Goal: Task Accomplishment & Management: Complete application form

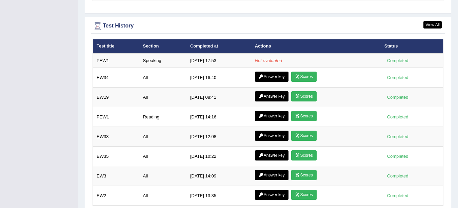
scroll to position [927, 0]
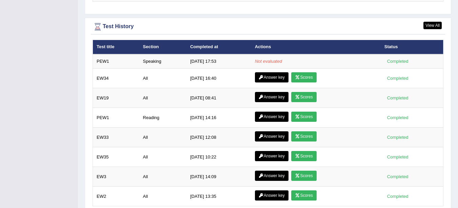
click at [154, 62] on td "Speaking" at bounding box center [162, 61] width 47 height 14
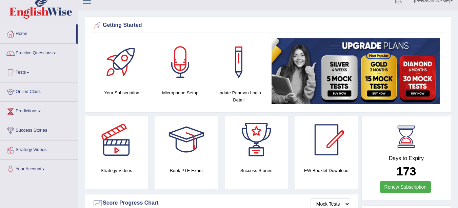
scroll to position [0, 0]
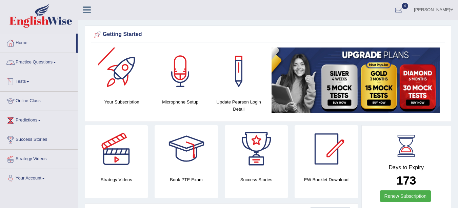
click at [45, 61] on link "Practice Questions" at bounding box center [38, 61] width 77 height 17
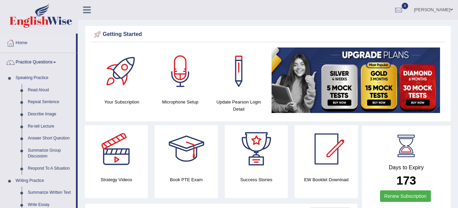
click at [46, 101] on link "Repeat Sentence" at bounding box center [50, 102] width 51 height 12
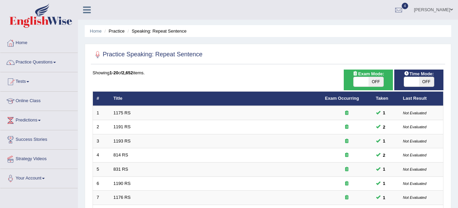
click at [378, 81] on span "OFF" at bounding box center [376, 81] width 15 height 9
checkbox input "true"
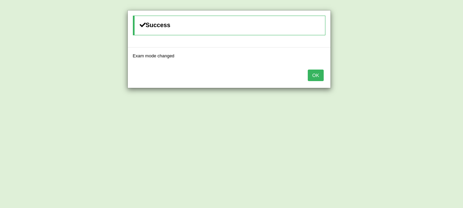
click at [317, 77] on button "OK" at bounding box center [316, 76] width 16 height 12
click at [321, 77] on button "OK" at bounding box center [316, 76] width 16 height 12
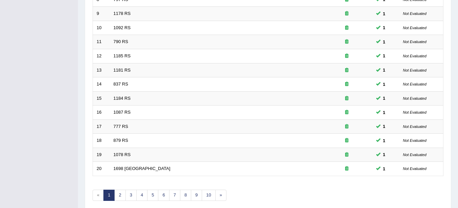
scroll to position [241, 0]
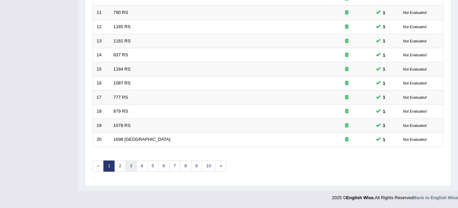
click at [132, 167] on link "3" at bounding box center [130, 165] width 11 height 11
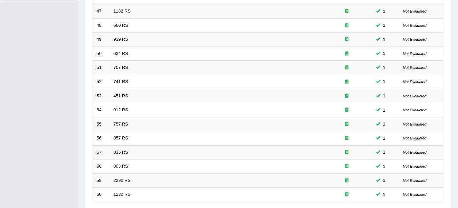
scroll to position [241, 0]
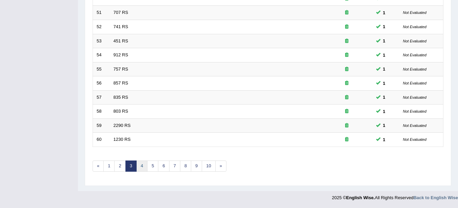
click at [142, 164] on link "4" at bounding box center [141, 165] width 11 height 11
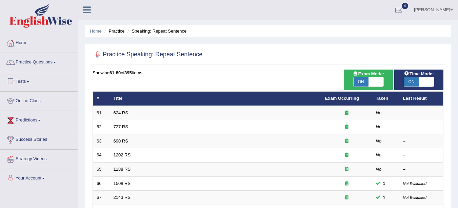
click at [126, 111] on link "624 RS" at bounding box center [121, 112] width 15 height 5
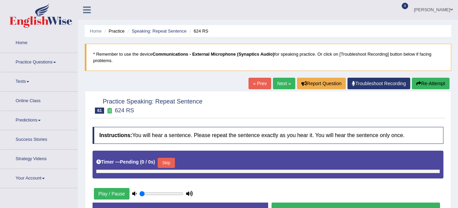
type input "0.6"
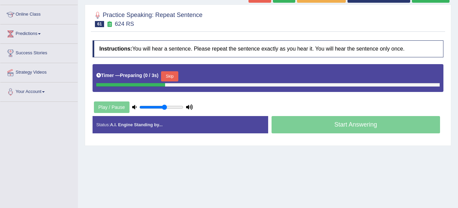
scroll to position [89, 0]
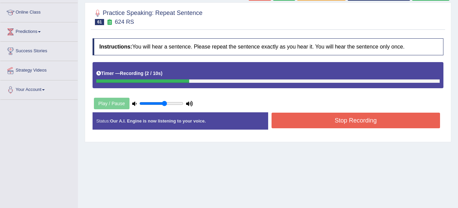
click at [395, 121] on button "Stop Recording" at bounding box center [356, 121] width 169 height 16
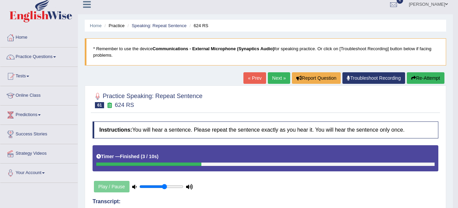
scroll to position [0, 0]
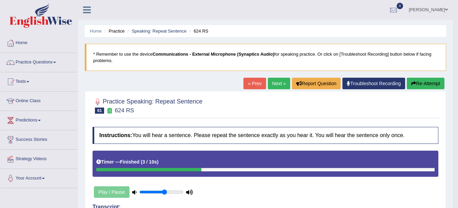
click at [276, 84] on link "Next »" at bounding box center [279, 84] width 22 height 12
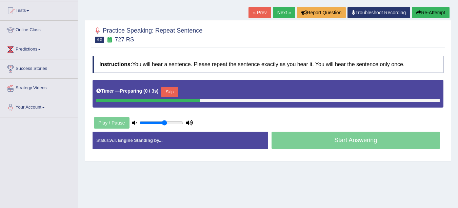
scroll to position [79, 0]
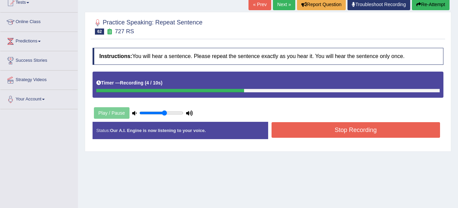
click at [356, 131] on button "Stop Recording" at bounding box center [356, 130] width 169 height 16
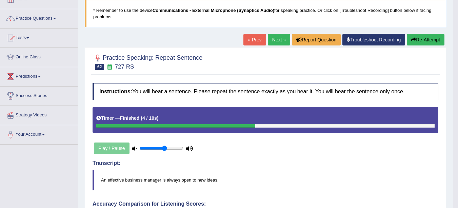
scroll to position [0, 0]
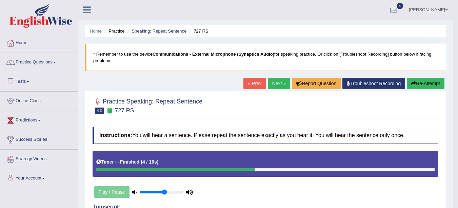
click at [274, 84] on link "Next »" at bounding box center [279, 84] width 22 height 12
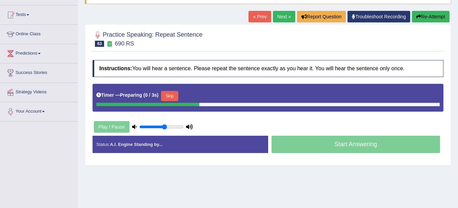
scroll to position [68, 0]
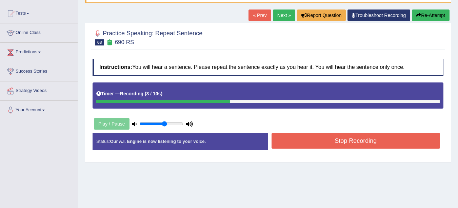
click at [408, 141] on button "Stop Recording" at bounding box center [356, 141] width 169 height 16
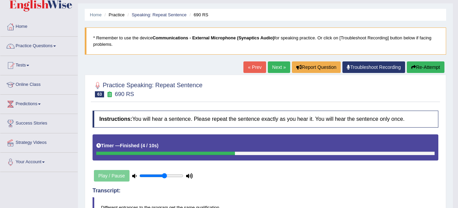
scroll to position [14, 0]
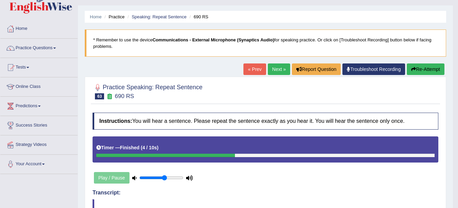
click at [281, 71] on link "Next »" at bounding box center [279, 69] width 22 height 12
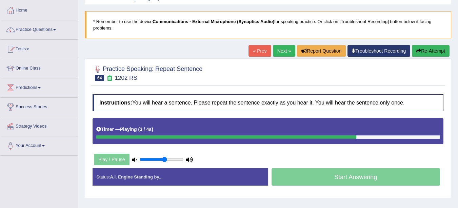
scroll to position [37, 0]
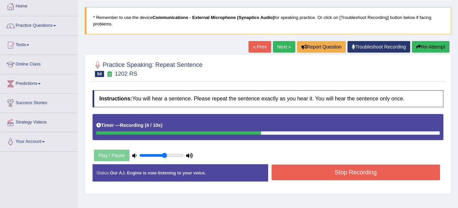
click at [410, 177] on button "Stop Recording" at bounding box center [356, 172] width 169 height 16
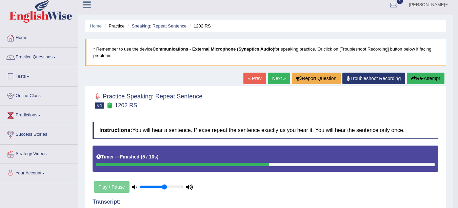
scroll to position [0, 0]
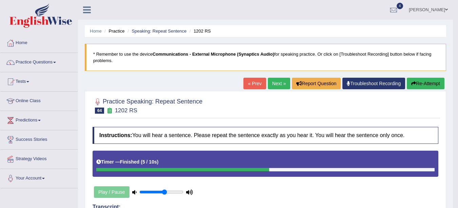
click at [277, 84] on link "Next »" at bounding box center [279, 84] width 22 height 12
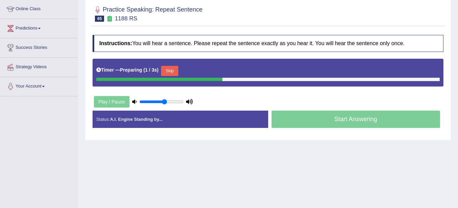
scroll to position [92, 0]
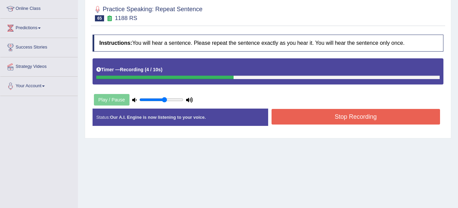
click at [406, 115] on button "Stop Recording" at bounding box center [356, 117] width 169 height 16
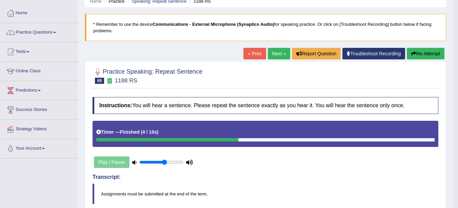
scroll to position [0, 0]
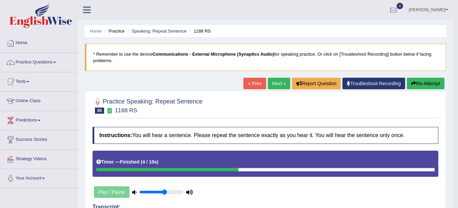
click at [276, 85] on link "Next »" at bounding box center [279, 84] width 22 height 12
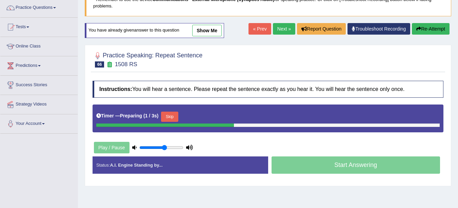
scroll to position [57, 0]
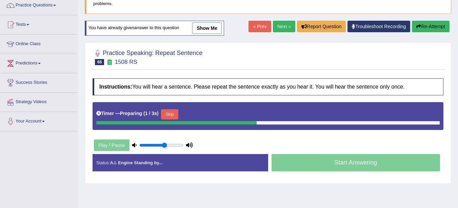
click at [218, 28] on link "show me" at bounding box center [207, 28] width 30 height 12
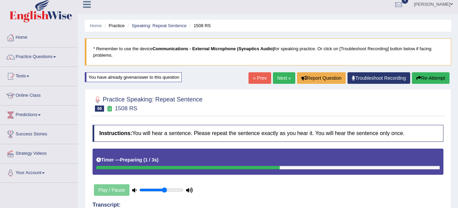
scroll to position [7, 0]
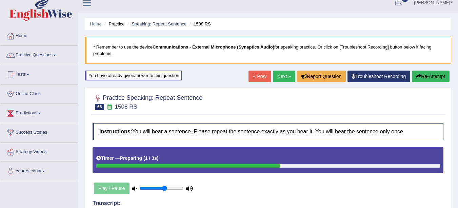
click at [281, 78] on link "Next »" at bounding box center [284, 77] width 22 height 12
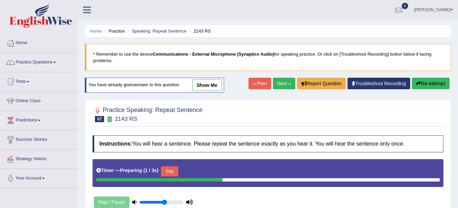
click at [172, 33] on link "Speaking: Repeat Sentence" at bounding box center [159, 30] width 55 height 5
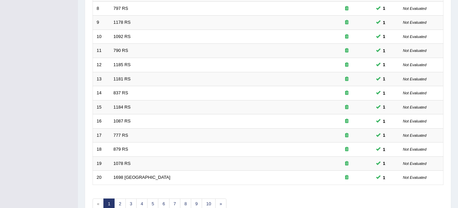
scroll to position [241, 0]
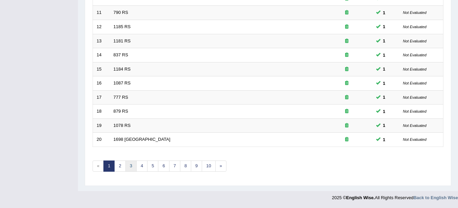
click at [131, 171] on link "3" at bounding box center [130, 165] width 11 height 11
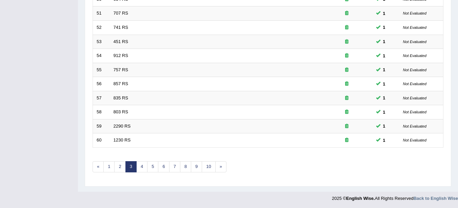
scroll to position [241, 0]
click at [142, 166] on link "4" at bounding box center [141, 165] width 11 height 11
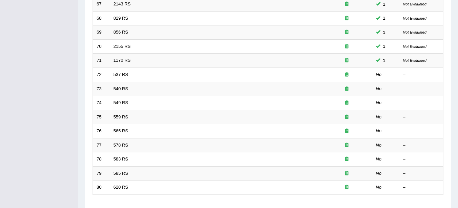
scroll to position [193, 0]
click at [120, 77] on link "537 RS" at bounding box center [121, 74] width 15 height 5
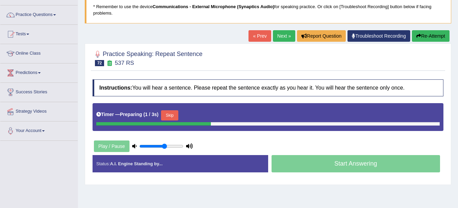
scroll to position [51, 0]
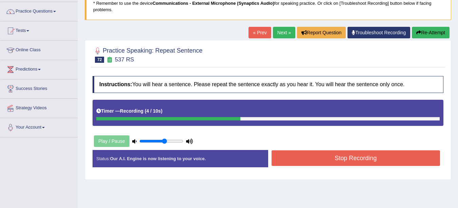
click at [401, 163] on button "Stop Recording" at bounding box center [356, 158] width 169 height 16
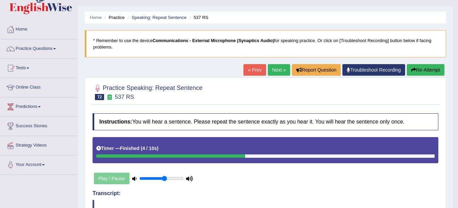
scroll to position [0, 0]
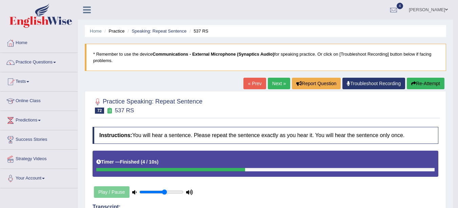
click at [272, 87] on link "Next »" at bounding box center [279, 84] width 22 height 12
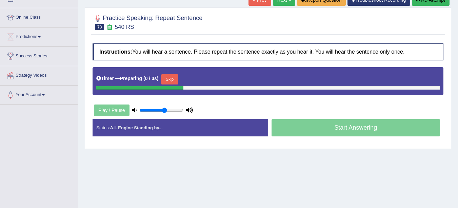
scroll to position [83, 0]
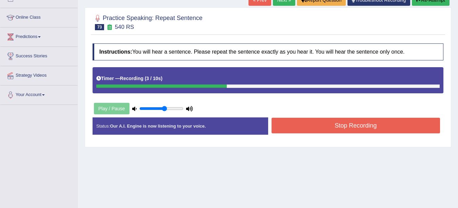
click at [373, 128] on button "Stop Recording" at bounding box center [356, 126] width 169 height 16
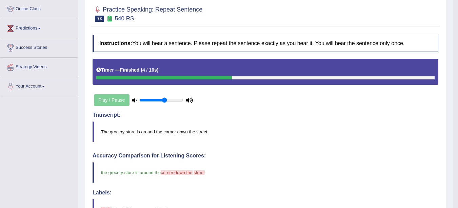
scroll to position [0, 0]
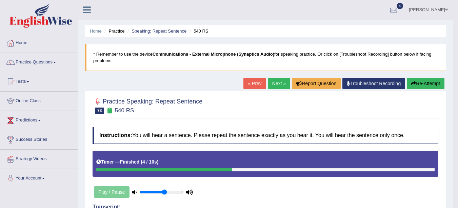
click at [279, 84] on link "Next »" at bounding box center [279, 84] width 22 height 12
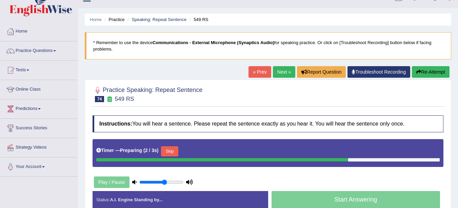
scroll to position [36, 0]
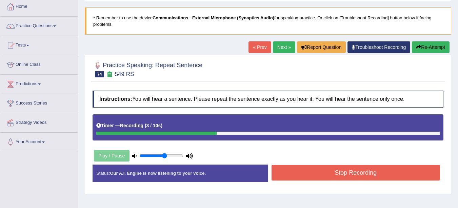
click at [361, 173] on button "Stop Recording" at bounding box center [356, 173] width 169 height 16
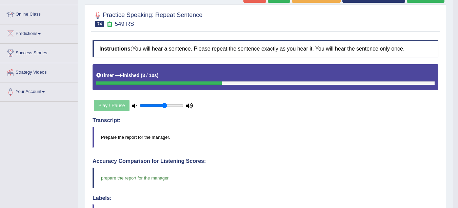
scroll to position [0, 0]
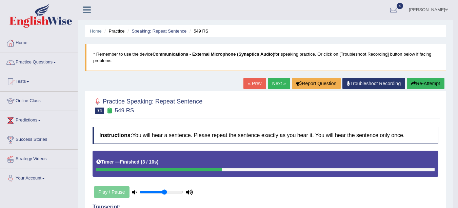
click at [277, 83] on link "Next »" at bounding box center [279, 84] width 22 height 12
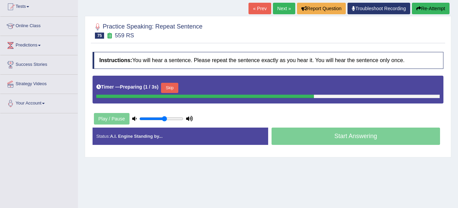
scroll to position [77, 0]
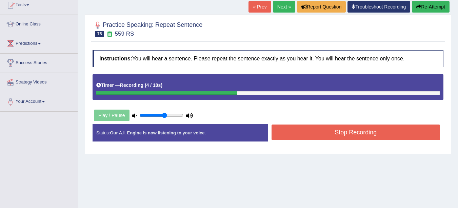
click at [376, 134] on button "Stop Recording" at bounding box center [356, 132] width 169 height 16
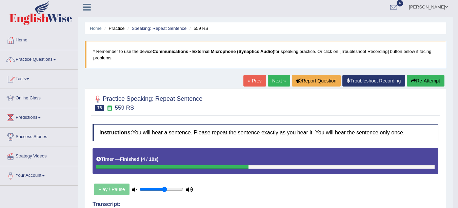
scroll to position [0, 0]
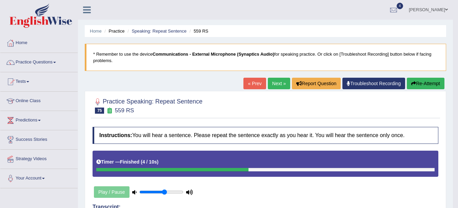
click at [96, 33] on link "Home" at bounding box center [96, 30] width 12 height 5
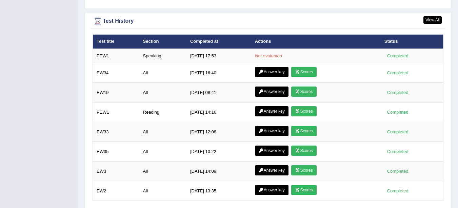
scroll to position [914, 0]
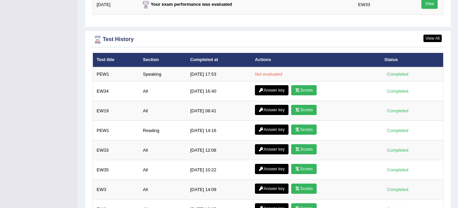
click at [202, 72] on td "9/8/25 17:53" at bounding box center [219, 74] width 65 height 14
click at [397, 75] on div "Completed" at bounding box center [398, 74] width 26 height 7
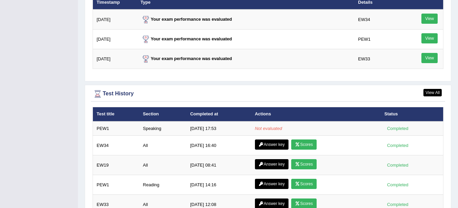
scroll to position [858, 0]
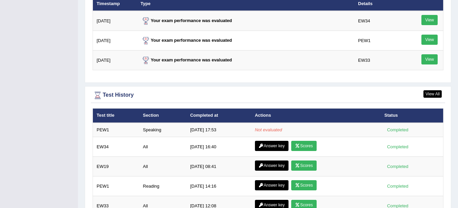
click at [105, 133] on td "PEW1" at bounding box center [116, 130] width 46 height 14
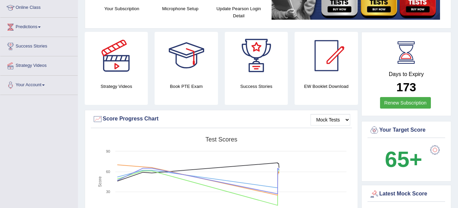
scroll to position [0, 0]
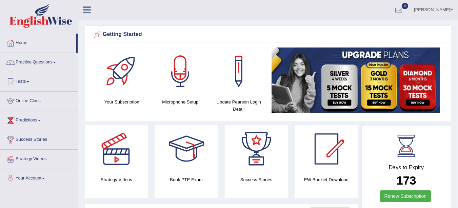
click at [50, 73] on link "Tests" at bounding box center [38, 80] width 77 height 17
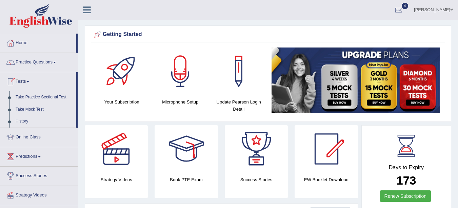
click at [49, 62] on link "Practice Questions" at bounding box center [38, 61] width 77 height 17
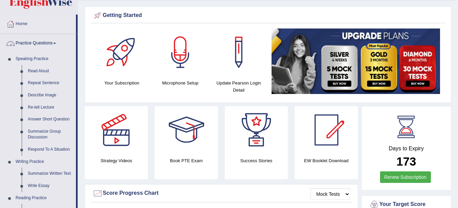
scroll to position [24, 0]
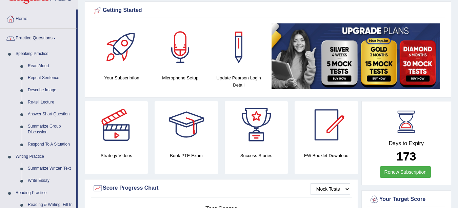
click at [50, 82] on link "Repeat Sentence" at bounding box center [50, 78] width 51 height 12
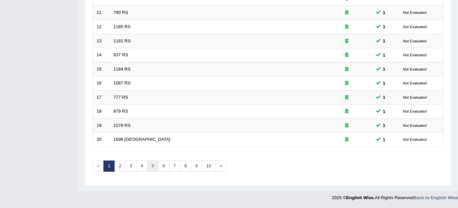
click at [152, 166] on link "5" at bounding box center [152, 165] width 11 height 11
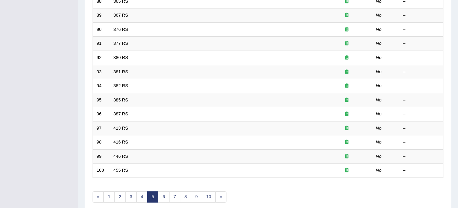
scroll to position [241, 0]
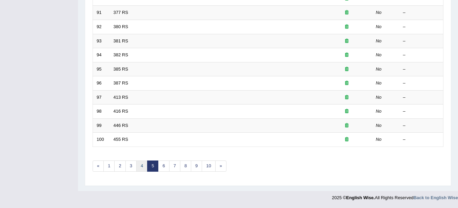
click at [142, 166] on link "4" at bounding box center [141, 165] width 11 height 11
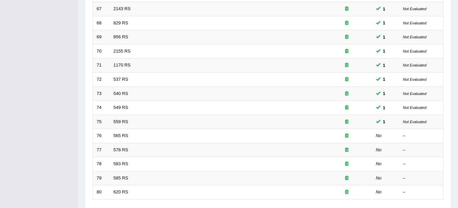
scroll to position [192, 0]
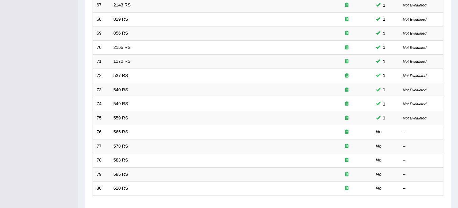
click at [122, 134] on link "565 RS" at bounding box center [121, 131] width 15 height 5
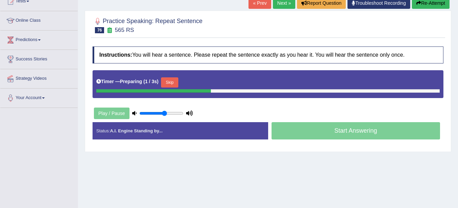
scroll to position [81, 0]
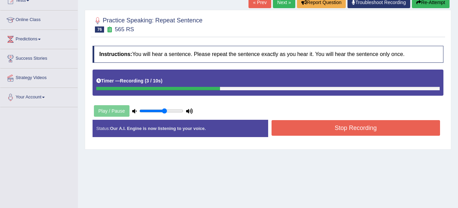
click at [398, 131] on button "Stop Recording" at bounding box center [356, 128] width 169 height 16
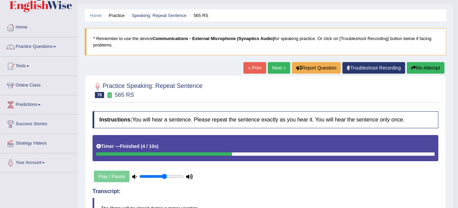
scroll to position [0, 0]
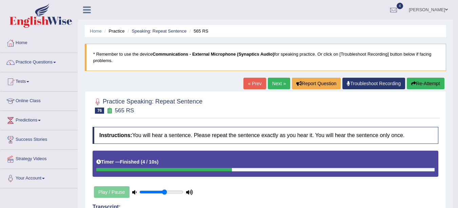
click at [278, 82] on link "Next »" at bounding box center [279, 84] width 22 height 12
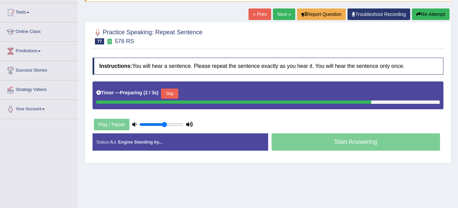
scroll to position [72, 0]
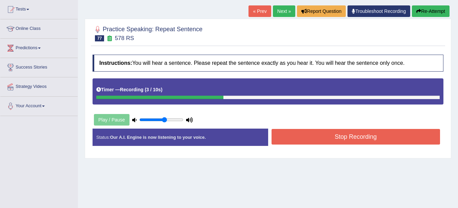
click at [308, 134] on button "Stop Recording" at bounding box center [356, 137] width 169 height 16
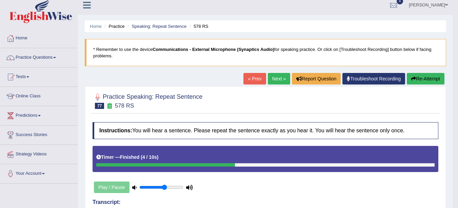
scroll to position [0, 0]
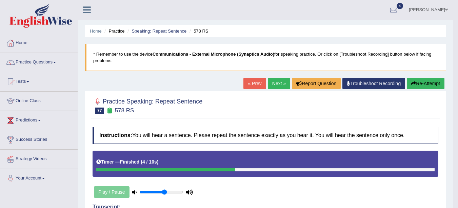
click at [276, 85] on link "Next »" at bounding box center [279, 84] width 22 height 12
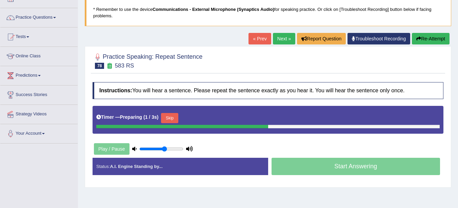
scroll to position [46, 0]
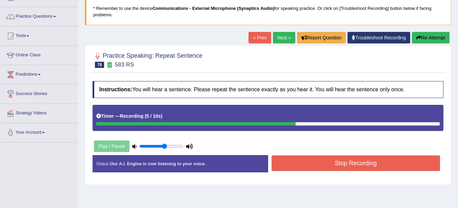
click at [436, 37] on button "Re-Attempt" at bounding box center [431, 38] width 38 height 12
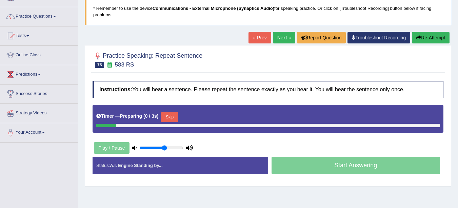
scroll to position [46, 0]
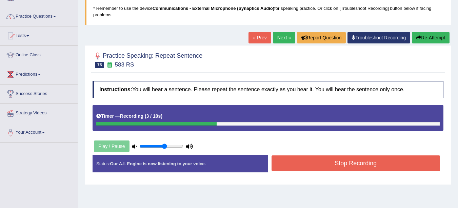
click at [317, 168] on button "Stop Recording" at bounding box center [356, 163] width 169 height 16
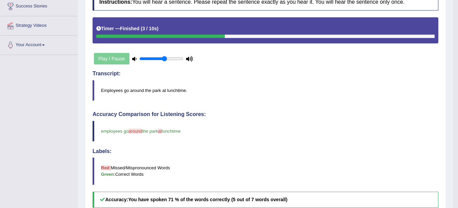
scroll to position [0, 0]
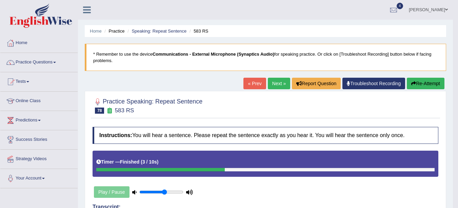
click at [279, 85] on link "Next »" at bounding box center [279, 84] width 22 height 12
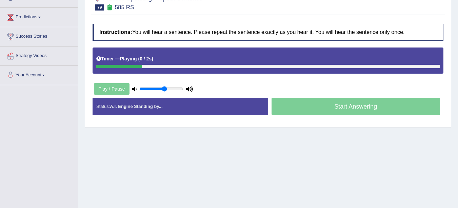
scroll to position [102, 0]
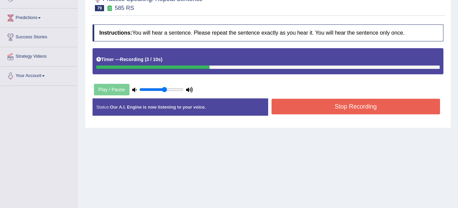
click at [351, 107] on button "Stop Recording" at bounding box center [356, 107] width 169 height 16
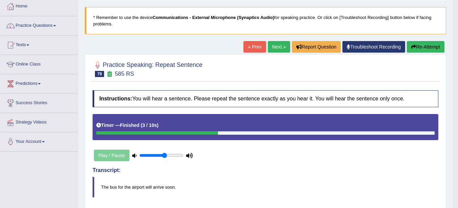
scroll to position [0, 0]
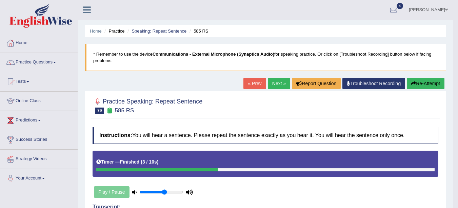
click at [280, 83] on link "Next »" at bounding box center [279, 84] width 22 height 12
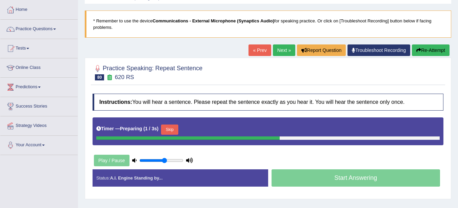
scroll to position [36, 0]
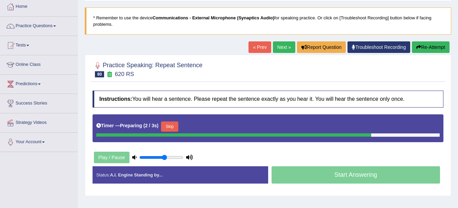
click at [41, 27] on link "Practice Questions" at bounding box center [38, 25] width 77 height 17
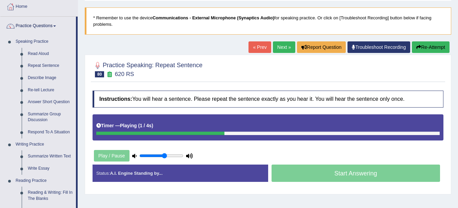
click at [38, 52] on link "Read Aloud" at bounding box center [50, 54] width 51 height 12
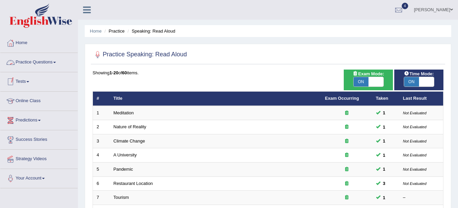
click at [46, 60] on link "Practice Questions" at bounding box center [38, 61] width 77 height 17
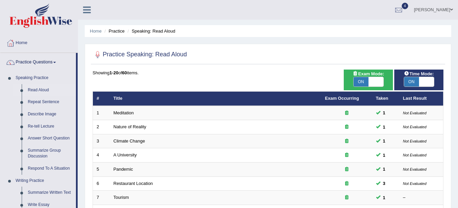
click at [46, 102] on link "Repeat Sentence" at bounding box center [50, 102] width 51 height 12
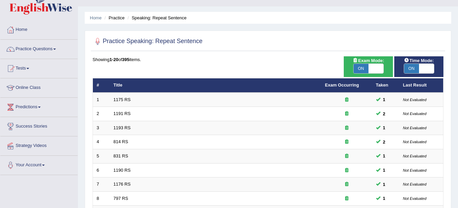
scroll to position [241, 0]
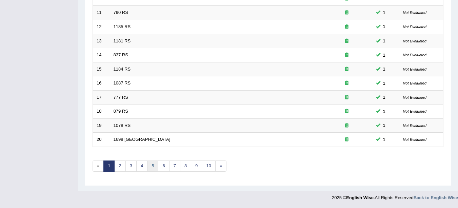
click at [154, 168] on link "5" at bounding box center [152, 165] width 11 height 11
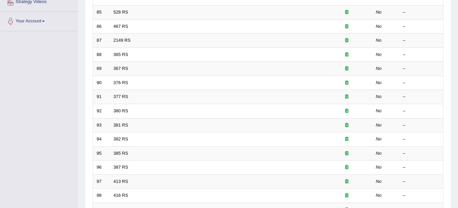
scroll to position [241, 0]
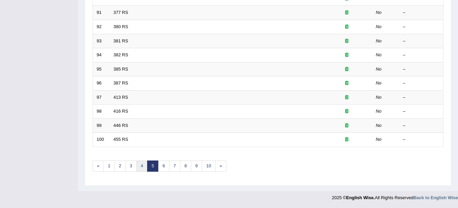
click at [142, 166] on link "4" at bounding box center [141, 165] width 11 height 11
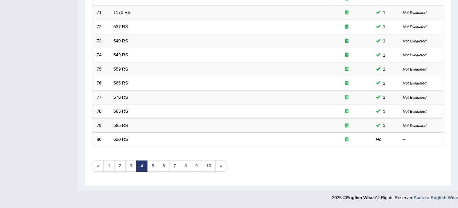
click at [122, 137] on link "620 RS" at bounding box center [121, 139] width 15 height 5
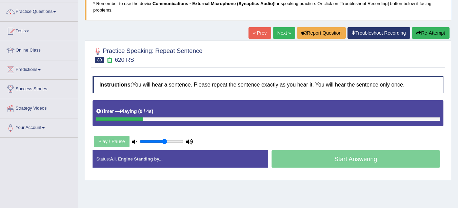
scroll to position [53, 0]
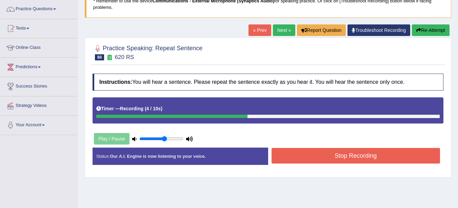
click at [345, 158] on button "Stop Recording" at bounding box center [356, 156] width 169 height 16
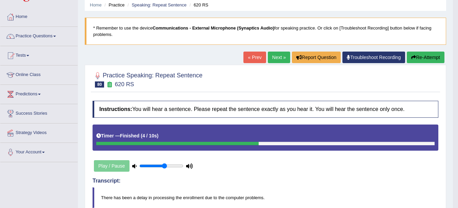
scroll to position [25, 0]
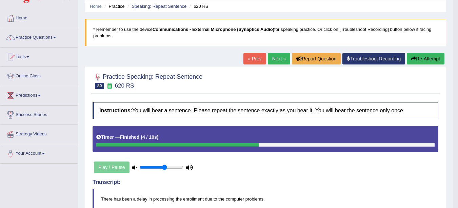
click at [416, 59] on button "Re-Attempt" at bounding box center [426, 59] width 38 height 12
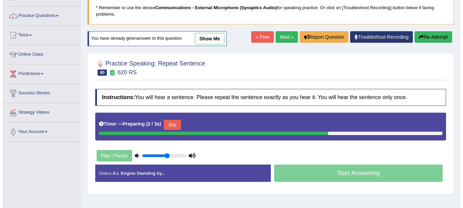
scroll to position [90, 0]
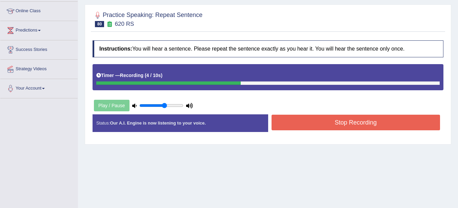
click at [347, 120] on button "Stop Recording" at bounding box center [356, 123] width 169 height 16
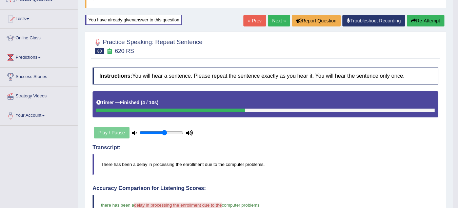
scroll to position [61, 0]
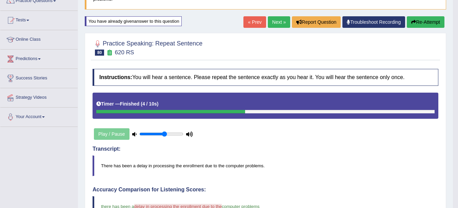
click at [277, 21] on link "Next »" at bounding box center [279, 22] width 22 height 12
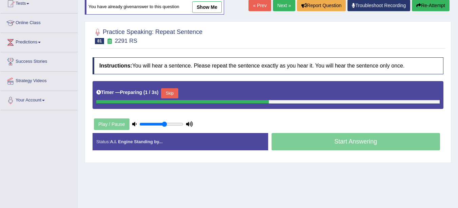
scroll to position [75, 0]
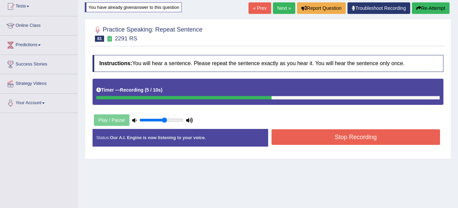
click at [383, 137] on button "Stop Recording" at bounding box center [356, 137] width 169 height 16
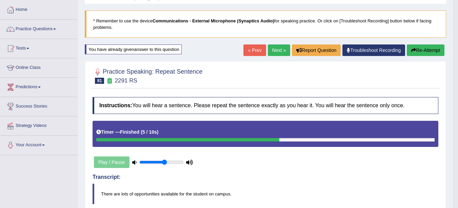
scroll to position [31, 0]
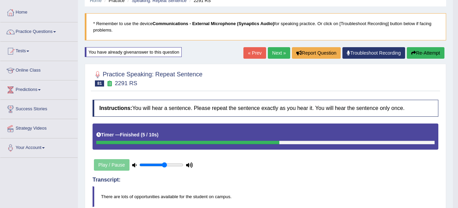
click at [275, 54] on link "Next »" at bounding box center [279, 53] width 22 height 12
click at [274, 52] on link "Next »" at bounding box center [279, 53] width 22 height 12
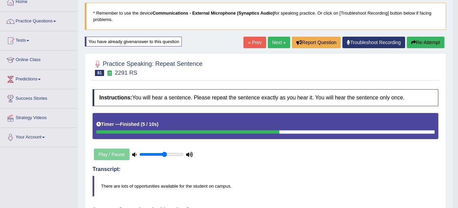
scroll to position [46, 0]
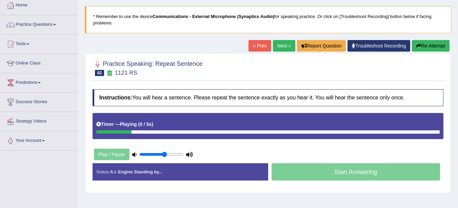
scroll to position [48, 0]
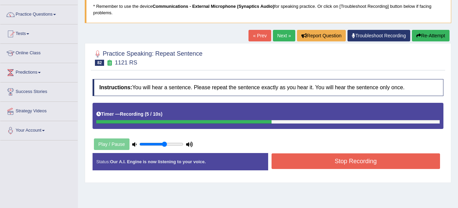
click at [428, 38] on button "Re-Attempt" at bounding box center [431, 36] width 38 height 12
click at [346, 161] on button "Stop Recording" at bounding box center [356, 161] width 169 height 16
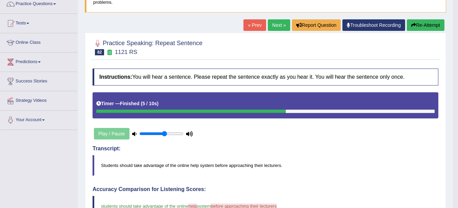
scroll to position [51, 0]
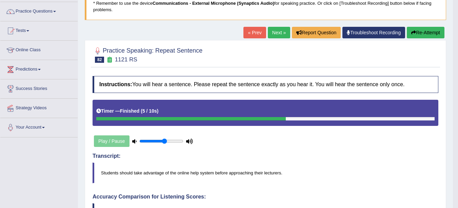
click at [274, 34] on link "Next »" at bounding box center [279, 33] width 22 height 12
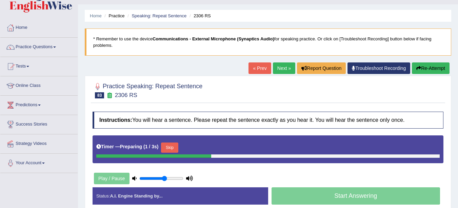
scroll to position [72, 0]
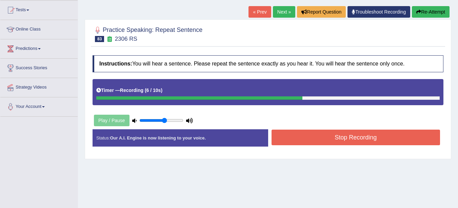
click at [354, 141] on button "Stop Recording" at bounding box center [356, 138] width 169 height 16
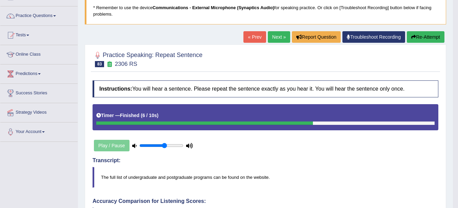
scroll to position [0, 0]
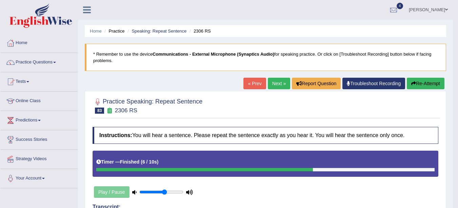
click at [278, 82] on link "Next »" at bounding box center [279, 84] width 22 height 12
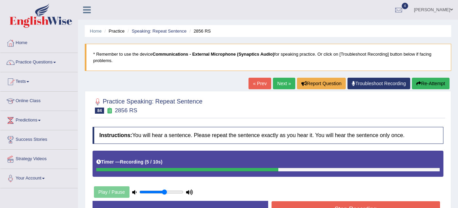
click at [435, 81] on button "Re-Attempt" at bounding box center [431, 84] width 38 height 12
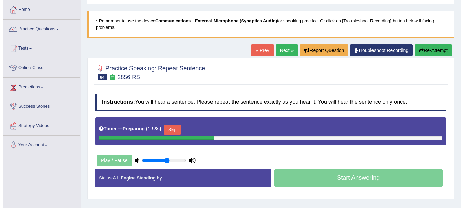
scroll to position [37, 0]
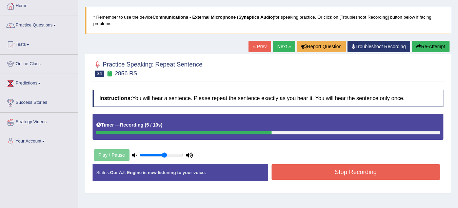
click at [386, 175] on button "Stop Recording" at bounding box center [356, 172] width 169 height 16
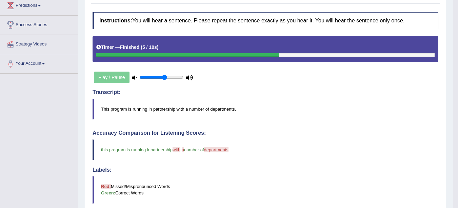
scroll to position [0, 0]
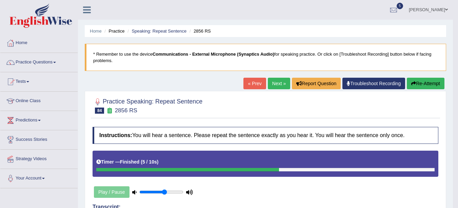
click at [275, 81] on link "Next »" at bounding box center [279, 84] width 22 height 12
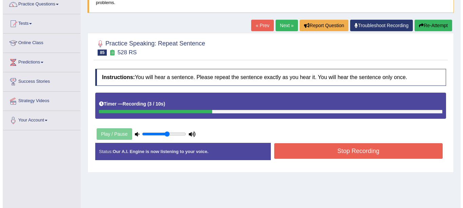
scroll to position [59, 0]
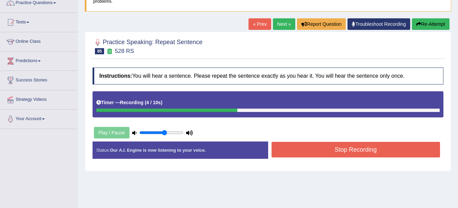
click at [369, 150] on button "Stop Recording" at bounding box center [356, 150] width 169 height 16
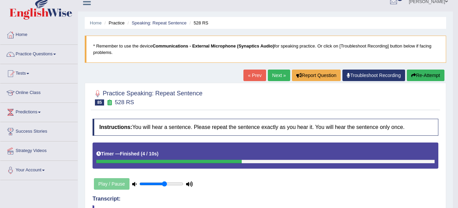
scroll to position [0, 0]
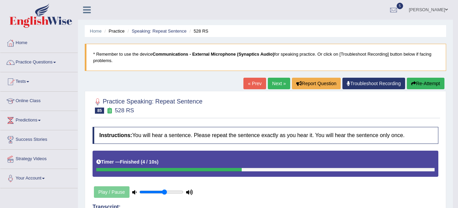
click at [279, 86] on link "Next »" at bounding box center [279, 84] width 22 height 12
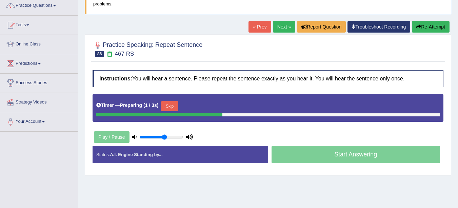
scroll to position [61, 0]
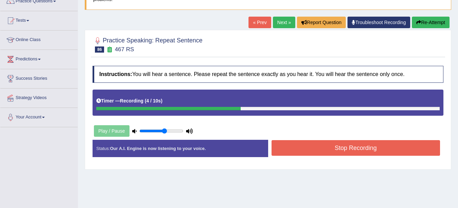
click at [349, 149] on button "Stop Recording" at bounding box center [356, 148] width 169 height 16
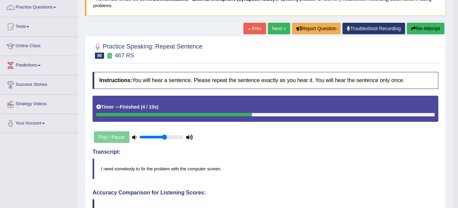
scroll to position [0, 0]
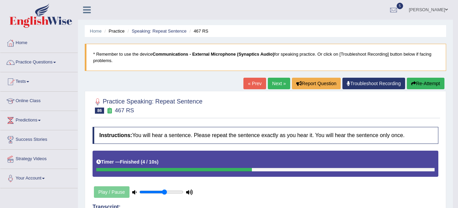
click at [271, 86] on link "Next »" at bounding box center [279, 84] width 22 height 12
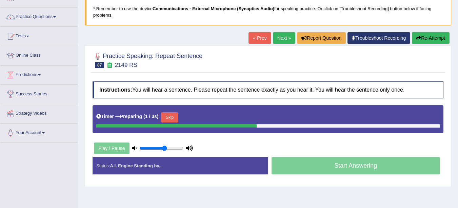
scroll to position [46, 0]
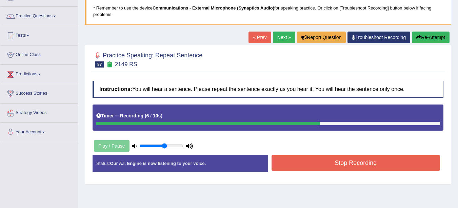
click at [364, 165] on button "Stop Recording" at bounding box center [356, 163] width 169 height 16
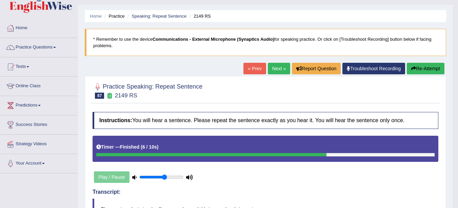
scroll to position [9, 0]
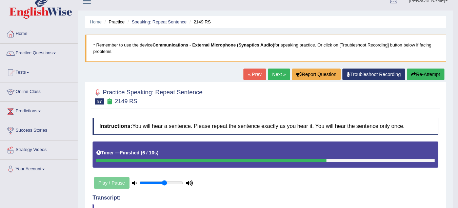
click at [278, 74] on link "Next »" at bounding box center [279, 75] width 22 height 12
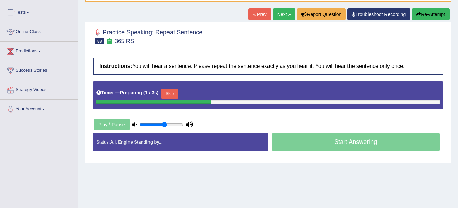
scroll to position [79, 0]
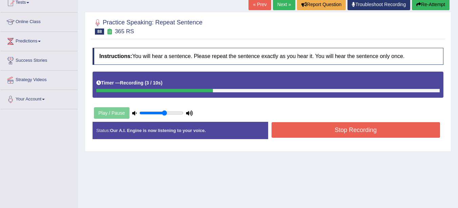
click at [428, 7] on button "Re-Attempt" at bounding box center [431, 5] width 38 height 12
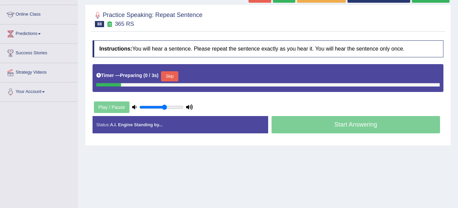
scroll to position [79, 0]
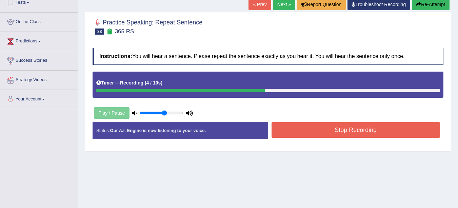
click at [361, 133] on button "Stop Recording" at bounding box center [356, 130] width 169 height 16
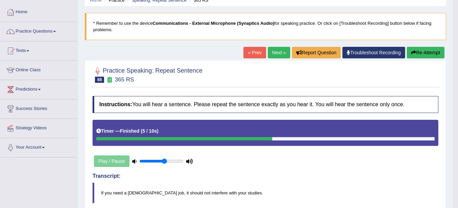
scroll to position [0, 0]
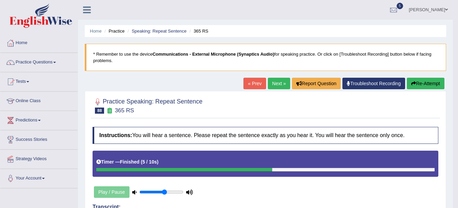
click at [274, 83] on link "Next »" at bounding box center [279, 84] width 22 height 12
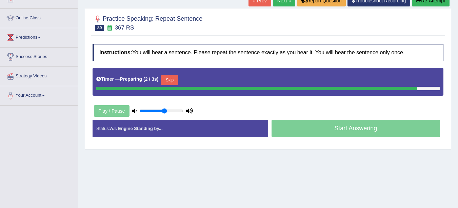
scroll to position [83, 0]
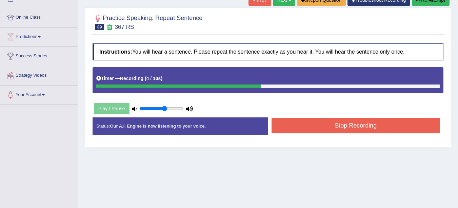
click at [345, 123] on button "Stop Recording" at bounding box center [356, 126] width 169 height 16
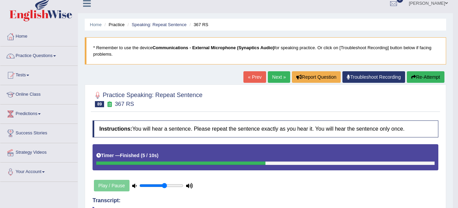
scroll to position [0, 0]
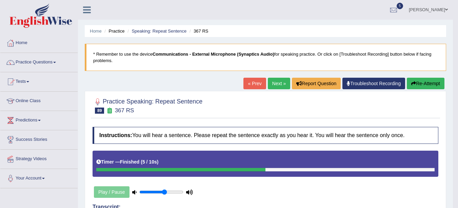
click at [277, 83] on link "Next »" at bounding box center [279, 84] width 22 height 12
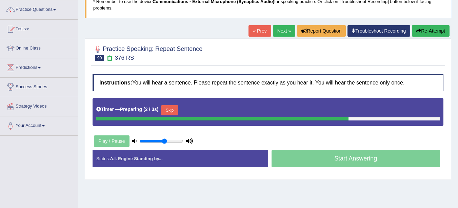
scroll to position [54, 0]
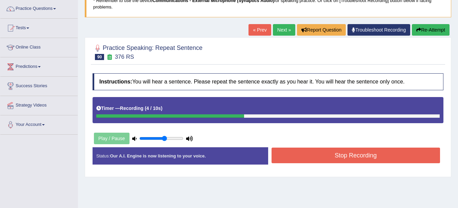
click at [348, 157] on button "Stop Recording" at bounding box center [356, 156] width 169 height 16
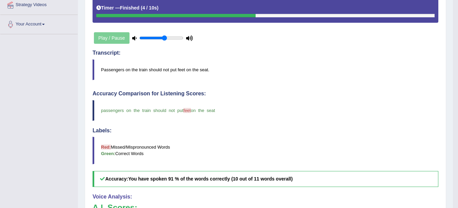
scroll to position [0, 0]
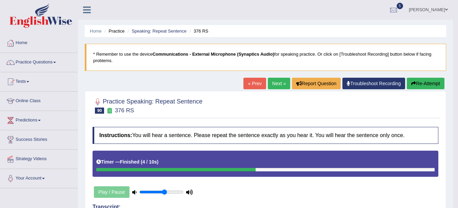
click at [278, 81] on link "Next »" at bounding box center [279, 84] width 22 height 12
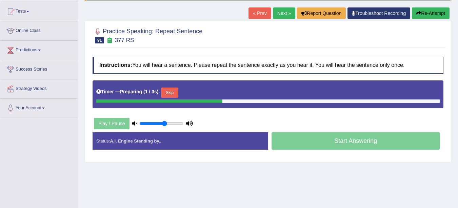
scroll to position [72, 0]
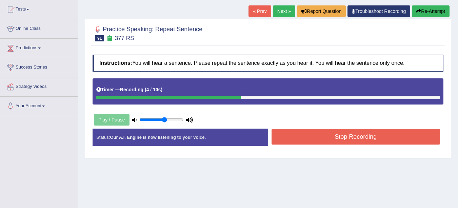
click at [366, 138] on button "Stop Recording" at bounding box center [356, 137] width 169 height 16
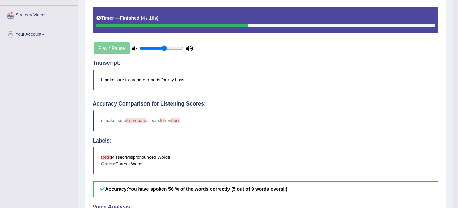
scroll to position [0, 0]
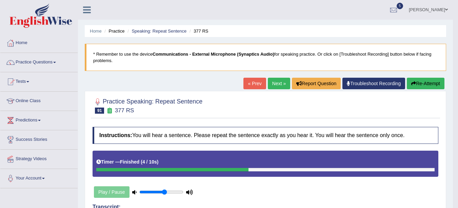
click at [277, 84] on link "Next »" at bounding box center [279, 84] width 22 height 12
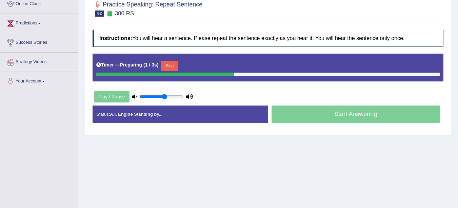
scroll to position [101, 0]
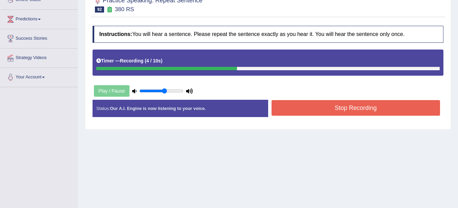
click at [338, 110] on button "Stop Recording" at bounding box center [356, 108] width 169 height 16
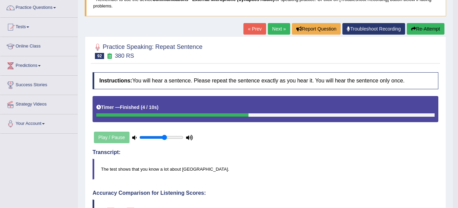
scroll to position [0, 0]
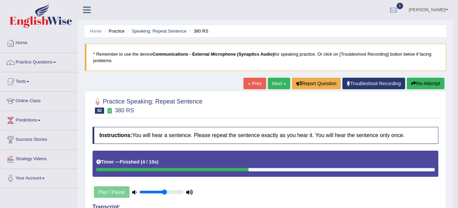
click at [271, 85] on link "Next »" at bounding box center [279, 84] width 22 height 12
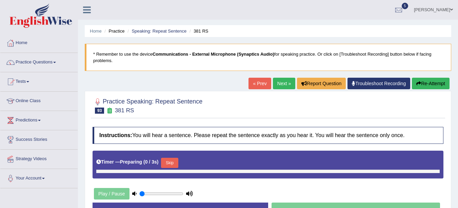
type input "0.6"
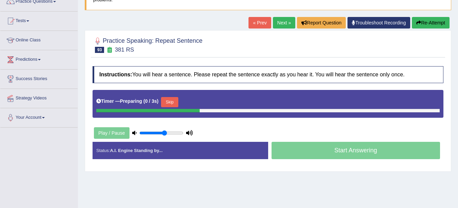
scroll to position [62, 0]
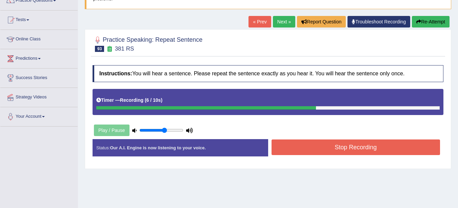
click at [320, 144] on button "Stop Recording" at bounding box center [356, 147] width 169 height 16
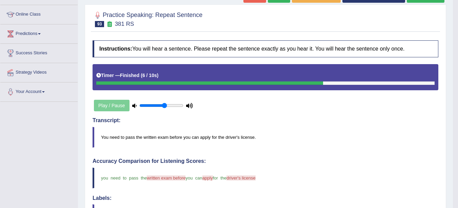
scroll to position [0, 0]
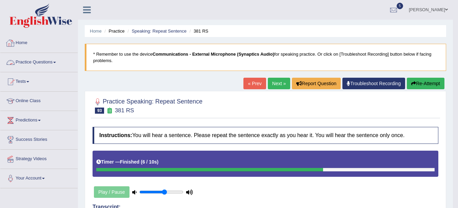
click at [42, 60] on link "Practice Questions" at bounding box center [38, 61] width 77 height 17
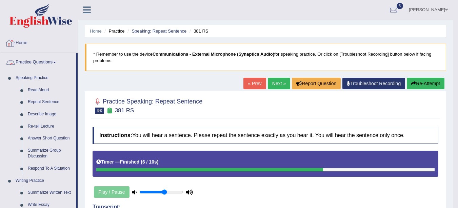
click at [30, 42] on link "Home" at bounding box center [38, 42] width 77 height 17
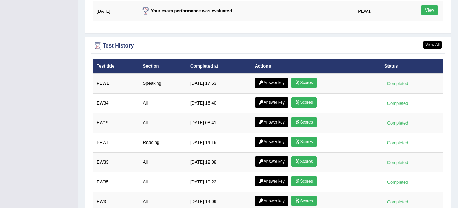
scroll to position [907, 0]
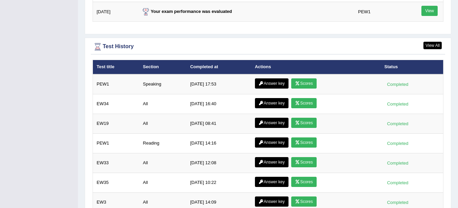
click at [302, 83] on link "Scores" at bounding box center [303, 83] width 25 height 10
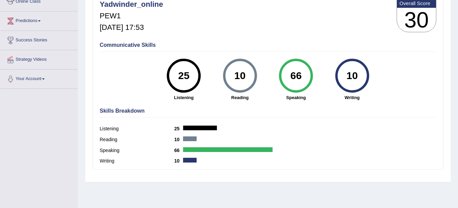
scroll to position [100, 0]
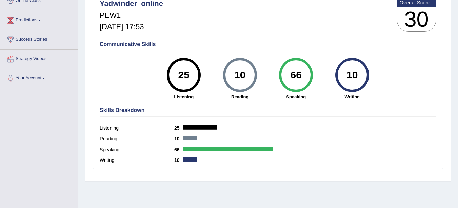
click at [213, 150] on div at bounding box center [228, 149] width 90 height 5
click at [211, 148] on div at bounding box center [228, 149] width 90 height 5
click at [295, 83] on div "66" at bounding box center [296, 75] width 25 height 28
click at [293, 98] on strong "Speaking" at bounding box center [297, 97] width 50 height 6
click at [167, 146] on label "Speaking" at bounding box center [137, 149] width 75 height 7
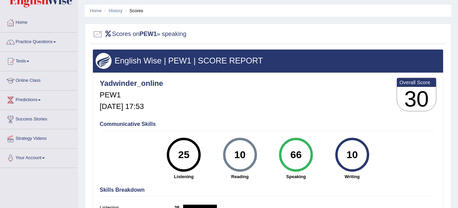
scroll to position [0, 0]
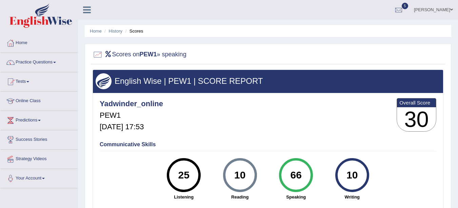
click at [114, 28] on li "History" at bounding box center [113, 31] width 20 height 6
click at [96, 30] on link "Home" at bounding box center [96, 30] width 12 height 5
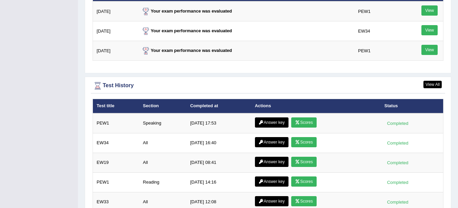
scroll to position [870, 0]
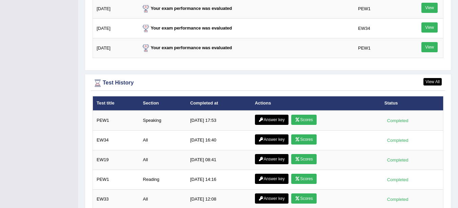
click at [298, 119] on icon at bounding box center [297, 120] width 5 height 4
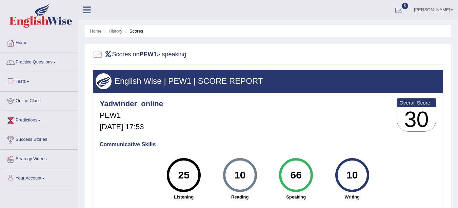
click at [134, 30] on li "Scores" at bounding box center [134, 31] width 20 height 6
click at [134, 31] on li "Scores" at bounding box center [134, 31] width 20 height 6
click at [119, 33] on link "History" at bounding box center [116, 30] width 14 height 5
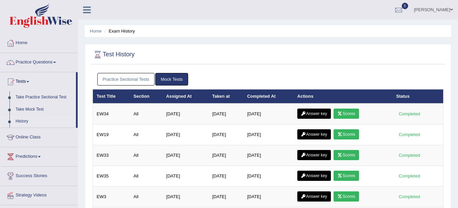
click at [316, 114] on link "Answer key" at bounding box center [314, 114] width 34 height 10
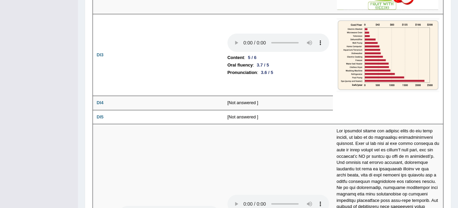
scroll to position [1115, 0]
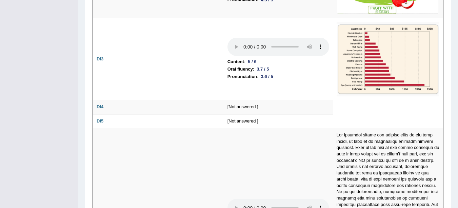
click at [243, 104] on td "[Not answered ]" at bounding box center [278, 107] width 109 height 14
click at [242, 119] on td "[Not answered ]" at bounding box center [278, 121] width 109 height 14
click at [245, 105] on td "[Not answered ]" at bounding box center [278, 107] width 109 height 14
click at [230, 109] on td "[Not answered ]" at bounding box center [278, 107] width 109 height 14
click at [233, 117] on td "[Not answered ]" at bounding box center [278, 121] width 109 height 14
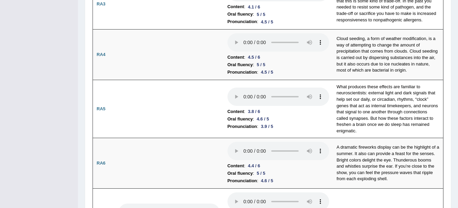
scroll to position [0, 0]
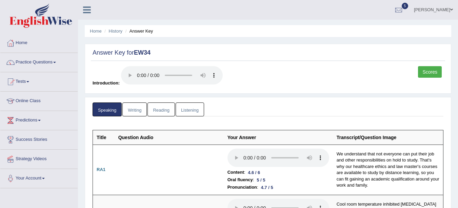
click at [96, 32] on link "Home" at bounding box center [96, 30] width 12 height 5
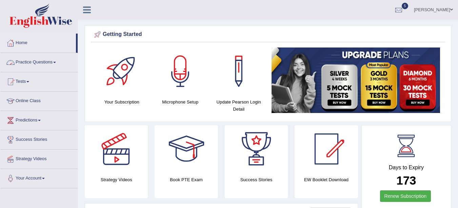
click at [52, 62] on link "Practice Questions" at bounding box center [38, 61] width 77 height 17
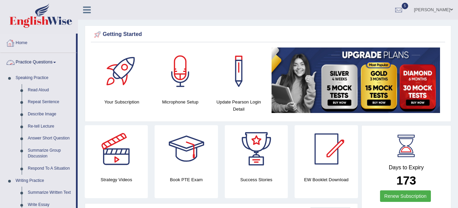
click at [27, 44] on link "Home" at bounding box center [38, 42] width 76 height 17
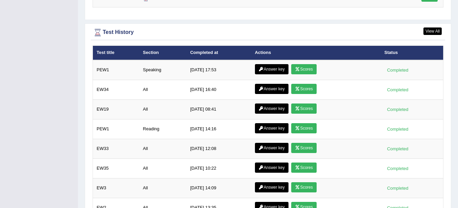
scroll to position [918, 0]
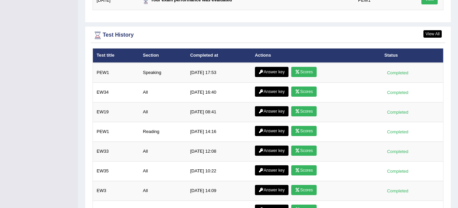
click at [194, 75] on td "9/8/25 17:53" at bounding box center [219, 73] width 65 height 20
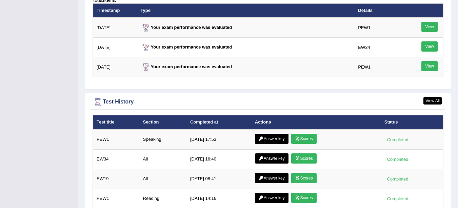
scroll to position [850, 0]
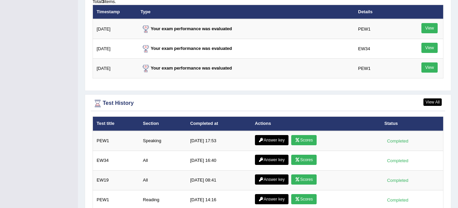
click at [300, 140] on link "Scores" at bounding box center [303, 140] width 25 height 10
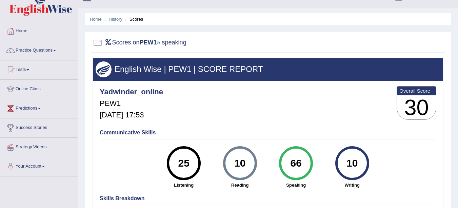
scroll to position [4, 0]
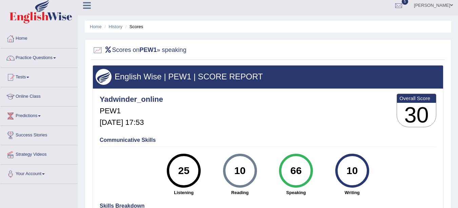
click at [117, 26] on link "History" at bounding box center [116, 26] width 14 height 5
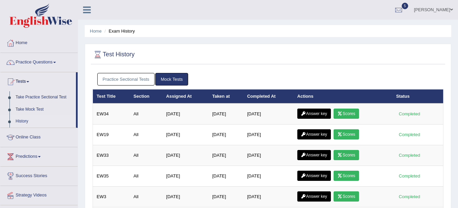
click at [124, 79] on link "Practice Sectional Tests" at bounding box center [126, 79] width 58 height 13
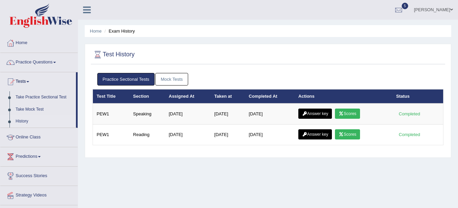
drag, startPoint x: 319, startPoint y: 113, endPoint x: 311, endPoint y: 113, distance: 8.1
click at [311, 113] on link "Answer key" at bounding box center [315, 114] width 34 height 10
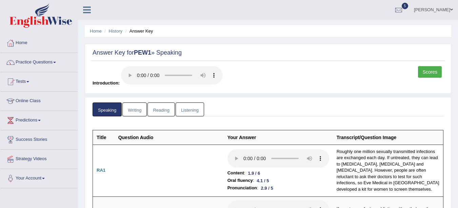
click at [432, 72] on link "Scores" at bounding box center [430, 72] width 24 height 12
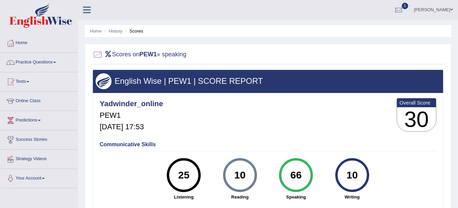
click at [114, 30] on link "History" at bounding box center [116, 30] width 14 height 5
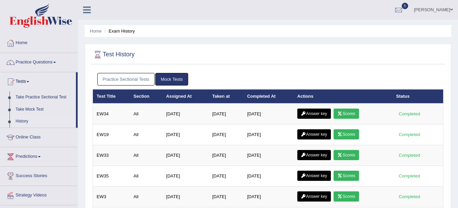
click at [135, 79] on link "Practice Sectional Tests" at bounding box center [126, 79] width 58 height 13
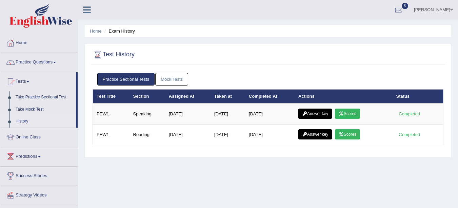
click at [311, 112] on link "Answer key" at bounding box center [315, 114] width 34 height 10
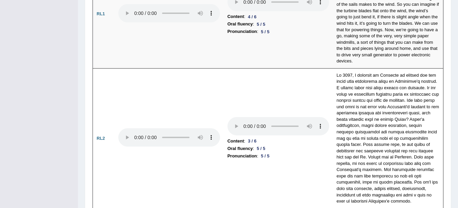
scroll to position [1470, 0]
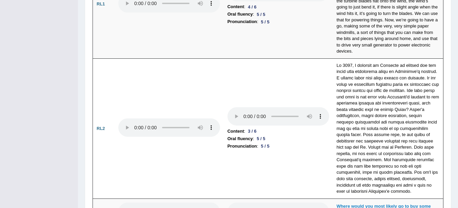
click at [420, 142] on td at bounding box center [388, 128] width 111 height 140
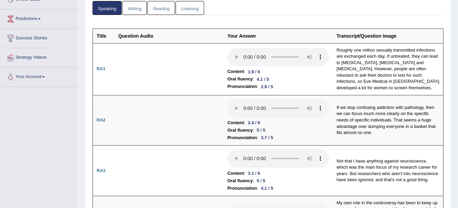
scroll to position [0, 0]
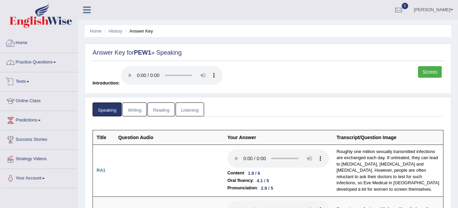
click at [47, 62] on link "Practice Questions" at bounding box center [38, 61] width 77 height 17
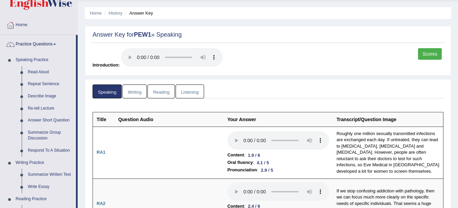
scroll to position [15, 0]
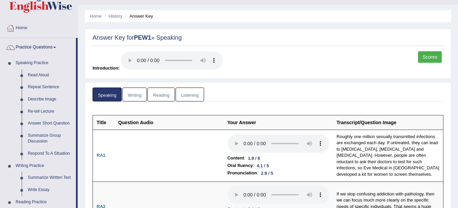
click at [129, 93] on link "Writing" at bounding box center [134, 95] width 24 height 14
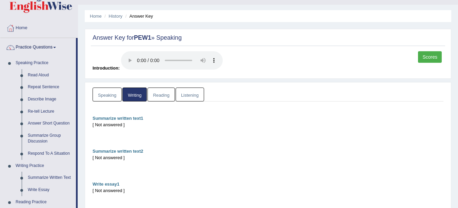
click at [162, 96] on link "Reading" at bounding box center [161, 95] width 27 height 14
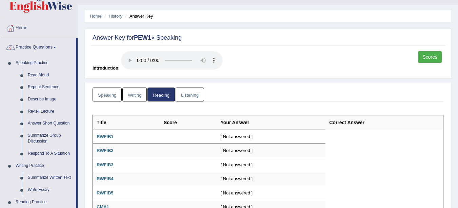
click at [191, 92] on link "Listening" at bounding box center [190, 95] width 28 height 14
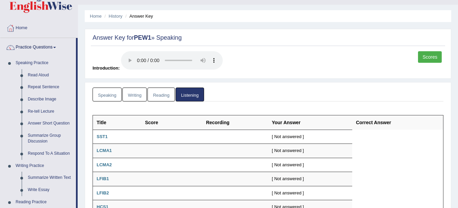
click at [104, 95] on link "Speaking" at bounding box center [107, 95] width 29 height 14
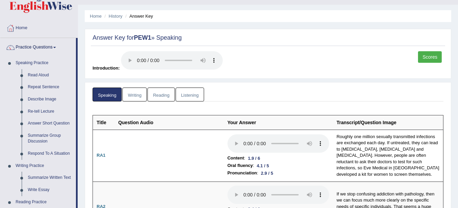
click at [115, 15] on link "History" at bounding box center [116, 16] width 14 height 5
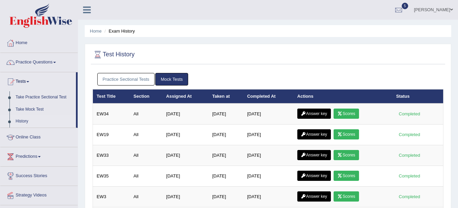
click at [140, 81] on link "Practice Sectional Tests" at bounding box center [126, 79] width 58 height 13
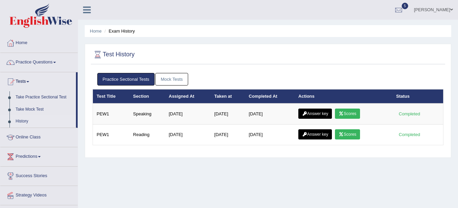
click at [351, 115] on link "Scores" at bounding box center [347, 114] width 25 height 10
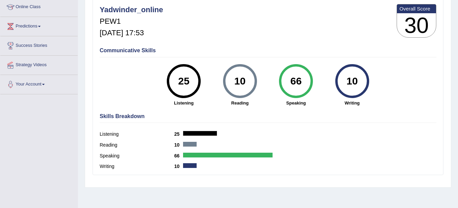
scroll to position [96, 0]
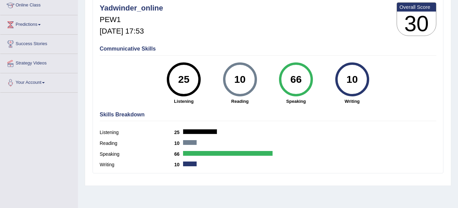
click at [268, 154] on div at bounding box center [228, 153] width 90 height 5
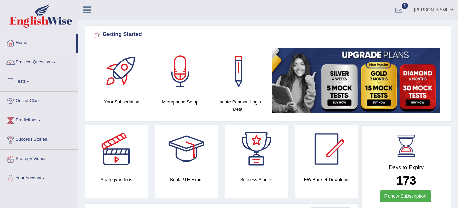
scroll to position [863, 0]
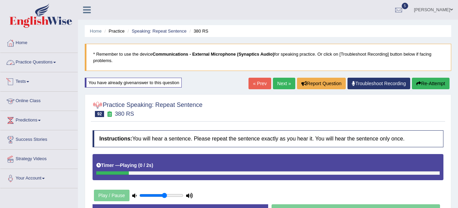
click at [47, 64] on link "Practice Questions" at bounding box center [38, 61] width 77 height 17
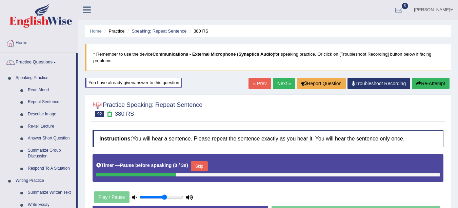
click at [40, 92] on link "Read Aloud" at bounding box center [50, 90] width 51 height 12
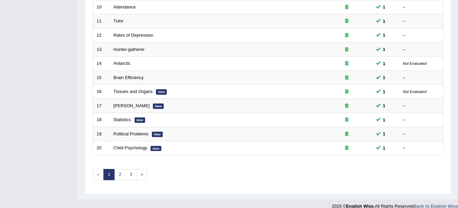
scroll to position [235, 0]
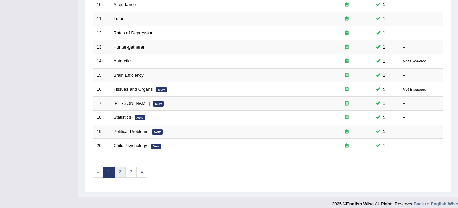
click at [117, 172] on link "2" at bounding box center [119, 172] width 11 height 11
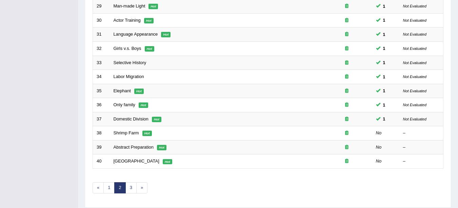
scroll to position [241, 0]
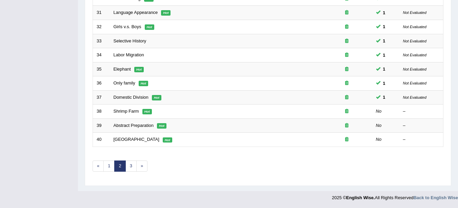
click at [140, 98] on link "Domestic Division" at bounding box center [131, 97] width 35 height 5
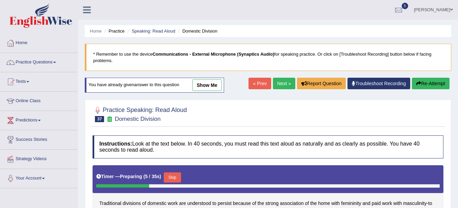
click at [256, 84] on link "« Prev" at bounding box center [260, 84] width 22 height 12
click at [160, 31] on link "Speaking: Read Aloud" at bounding box center [154, 30] width 44 height 5
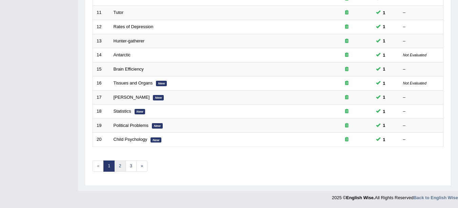
click at [119, 167] on link "2" at bounding box center [119, 165] width 11 height 11
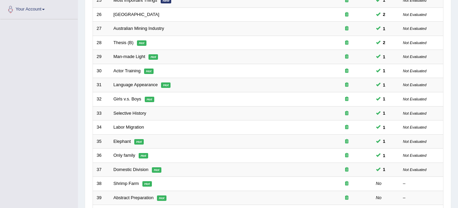
scroll to position [241, 0]
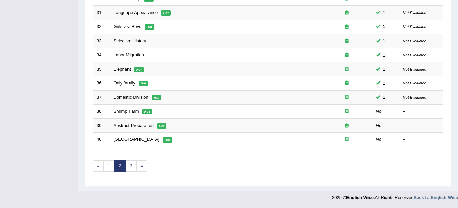
click at [131, 114] on link "Shrimp Farm" at bounding box center [126, 111] width 25 height 5
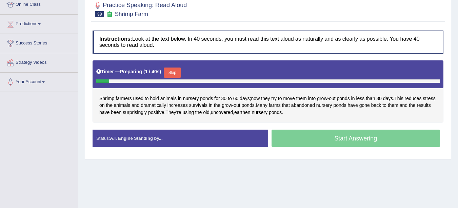
scroll to position [101, 0]
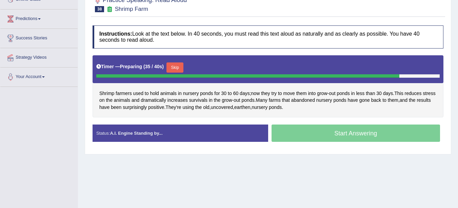
click at [181, 67] on button "Skip" at bounding box center [175, 67] width 17 height 10
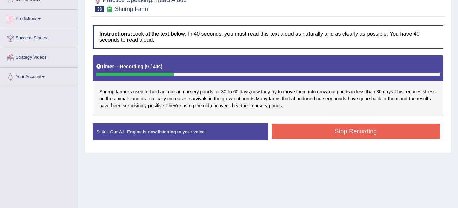
click at [359, 132] on button "Stop Recording" at bounding box center [356, 131] width 169 height 16
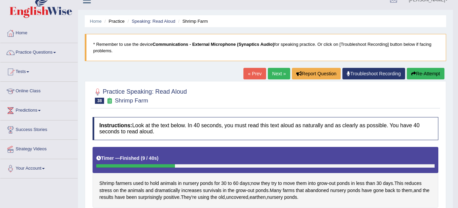
scroll to position [7, 0]
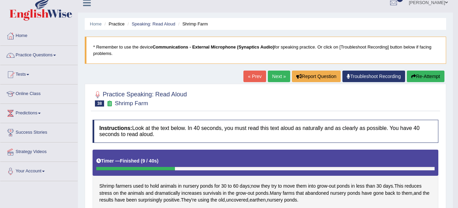
click at [277, 75] on link "Next »" at bounding box center [279, 77] width 22 height 12
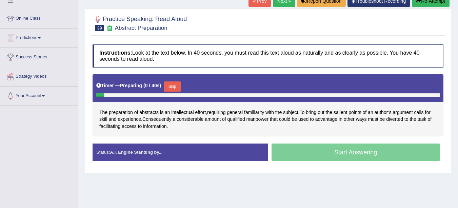
scroll to position [83, 0]
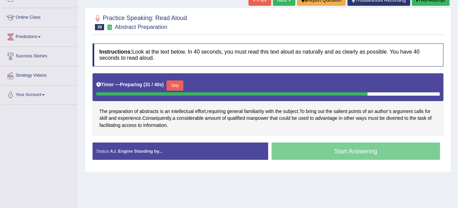
click at [177, 83] on button "Skip" at bounding box center [175, 85] width 17 height 10
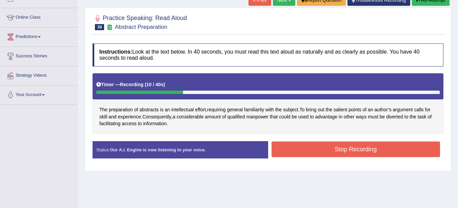
click at [362, 148] on button "Stop Recording" at bounding box center [356, 149] width 169 height 16
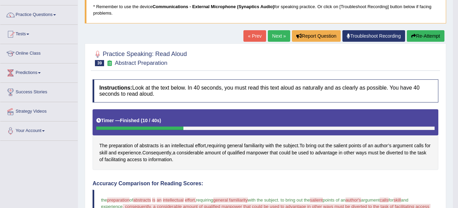
scroll to position [33, 0]
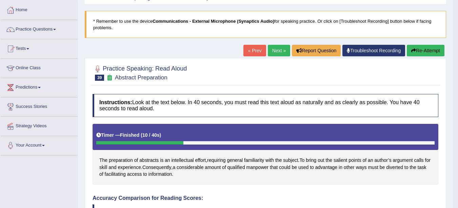
click at [274, 50] on link "Next »" at bounding box center [279, 51] width 22 height 12
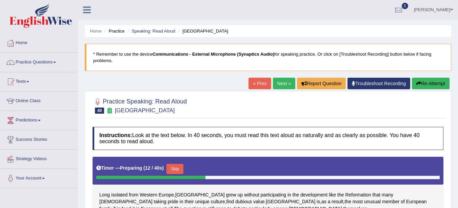
click at [28, 64] on link "Practice Questions" at bounding box center [38, 61] width 77 height 17
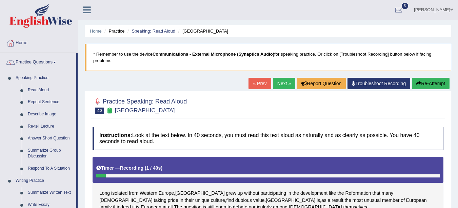
click at [31, 43] on link "Home" at bounding box center [38, 42] width 77 height 17
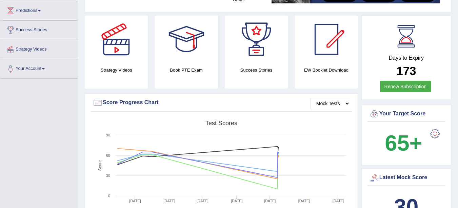
scroll to position [112, 0]
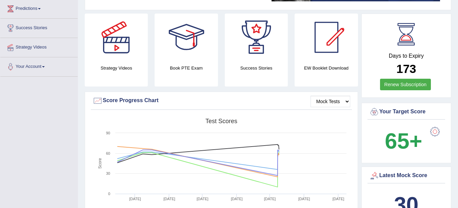
drag, startPoint x: 458, startPoint y: 46, endPoint x: 458, endPoint y: 62, distance: 15.6
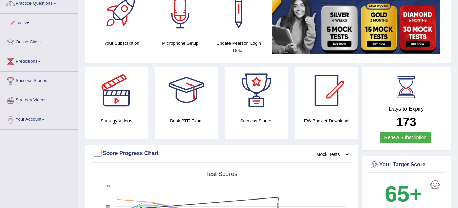
scroll to position [0, 0]
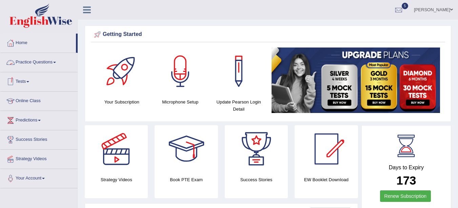
click at [54, 64] on link "Practice Questions" at bounding box center [38, 61] width 77 height 17
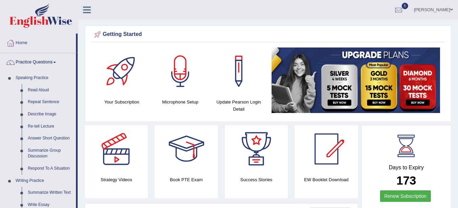
drag, startPoint x: 457, startPoint y: 32, endPoint x: 460, endPoint y: 45, distance: 13.5
click at [458, 45] on html "Toggle navigation Home Practice Questions Speaking Practice Read Aloud Repeat S…" at bounding box center [229, 104] width 458 height 208
click at [42, 100] on link "Repeat Sentence" at bounding box center [50, 102] width 51 height 12
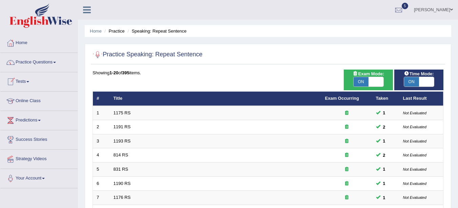
click at [28, 41] on link "Home" at bounding box center [38, 42] width 77 height 17
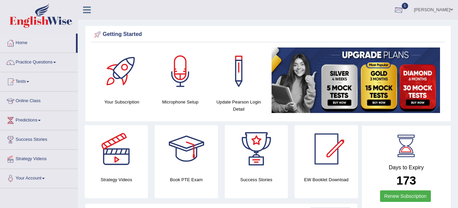
click at [402, 10] on div at bounding box center [399, 10] width 10 height 10
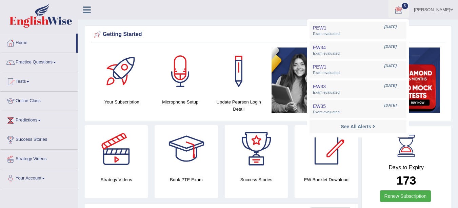
click at [377, 126] on link "See All Alerts" at bounding box center [358, 126] width 38 height 7
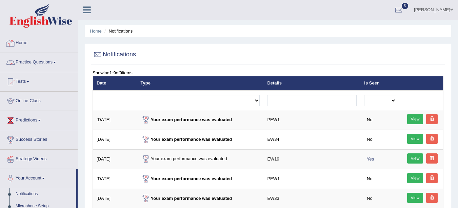
click at [95, 32] on link "Home" at bounding box center [96, 30] width 12 height 5
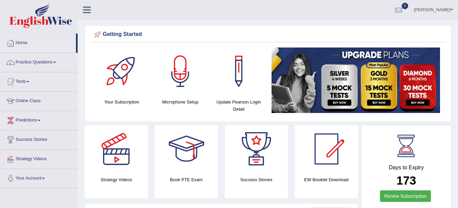
click at [404, 6] on div at bounding box center [399, 10] width 10 height 10
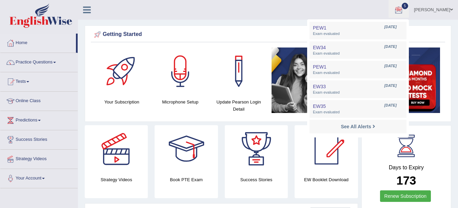
click at [300, 6] on ul "Yadwinder Kaur Toggle navigation Username: yadwinder_online Access Type: Online…" at bounding box center [325, 9] width 266 height 19
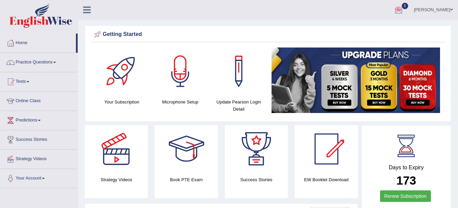
click at [42, 62] on link "Practice Questions" at bounding box center [38, 61] width 77 height 17
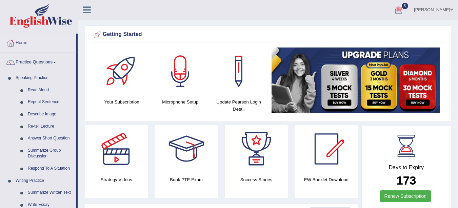
click at [38, 90] on link "Read Aloud" at bounding box center [50, 90] width 51 height 12
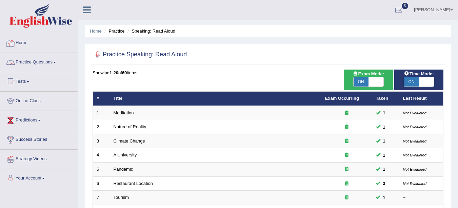
click at [21, 49] on link "Home" at bounding box center [38, 42] width 77 height 17
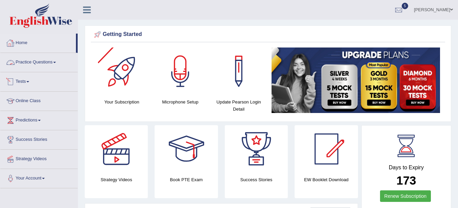
click at [34, 46] on link "Home" at bounding box center [38, 42] width 76 height 17
click at [41, 62] on link "Practice Questions" at bounding box center [38, 61] width 77 height 17
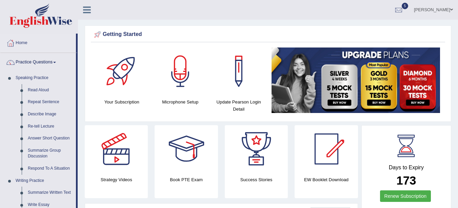
click at [38, 91] on link "Read Aloud" at bounding box center [50, 90] width 51 height 12
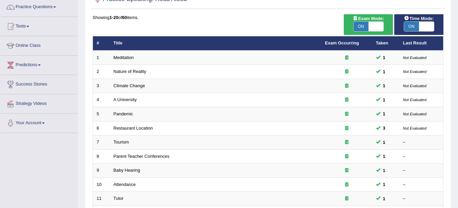
scroll to position [241, 0]
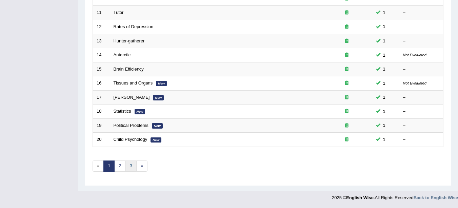
click at [125, 161] on link "3" at bounding box center [130, 165] width 11 height 11
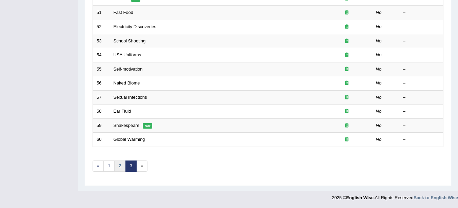
click at [120, 168] on link "2" at bounding box center [119, 165] width 11 height 11
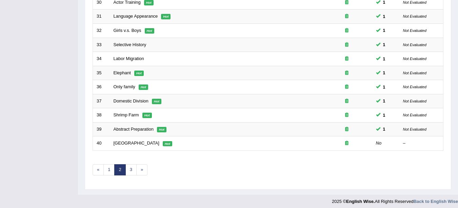
scroll to position [239, 0]
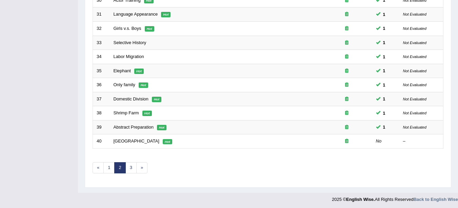
click at [122, 140] on link "[GEOGRAPHIC_DATA]" at bounding box center [137, 140] width 46 height 5
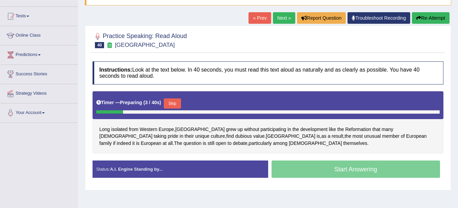
scroll to position [67, 0]
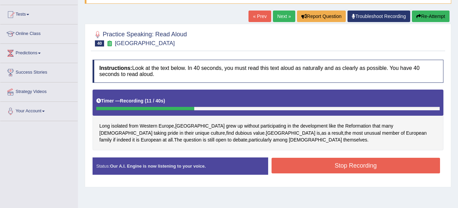
click at [370, 167] on button "Stop Recording" at bounding box center [356, 166] width 169 height 16
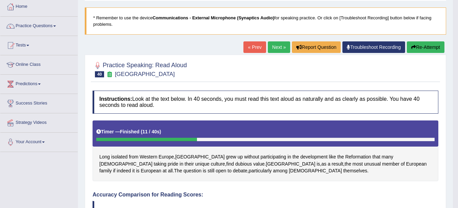
scroll to position [0, 0]
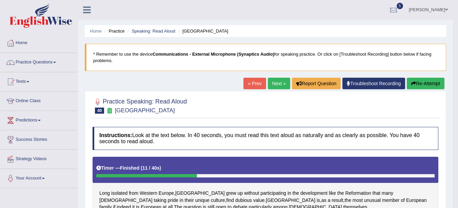
click at [271, 87] on link "Next »" at bounding box center [279, 84] width 22 height 12
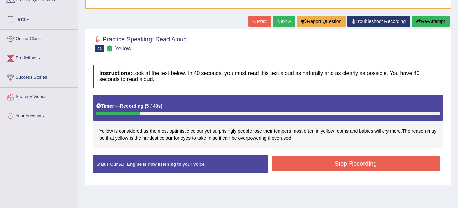
scroll to position [61, 0]
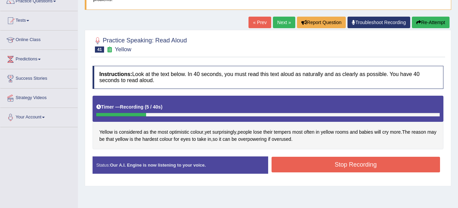
click at [258, 23] on link "« Prev" at bounding box center [260, 23] width 22 height 12
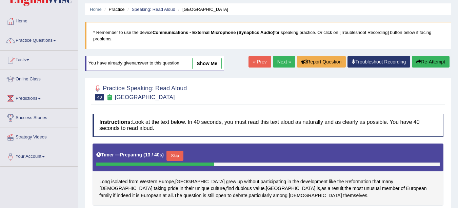
scroll to position [54, 0]
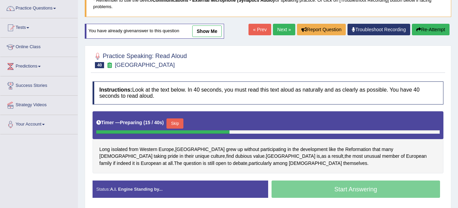
click at [280, 33] on link "Next »" at bounding box center [284, 30] width 22 height 12
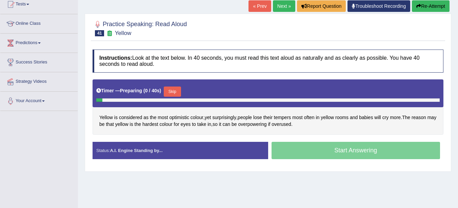
scroll to position [80, 0]
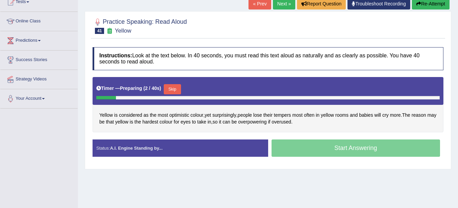
click at [175, 89] on button "Skip" at bounding box center [172, 89] width 17 height 10
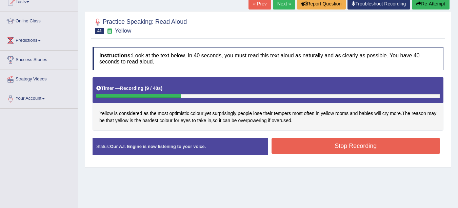
click at [343, 146] on button "Stop Recording" at bounding box center [356, 146] width 169 height 16
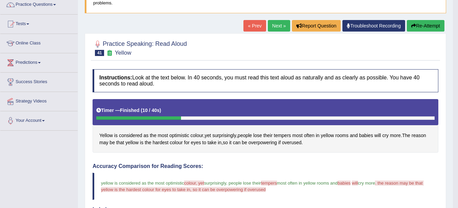
scroll to position [0, 0]
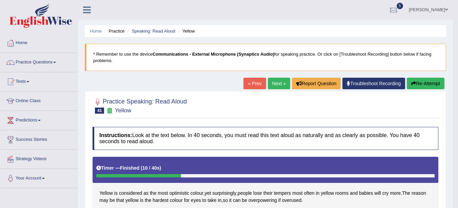
click at [40, 63] on link "Practice Questions" at bounding box center [38, 61] width 77 height 17
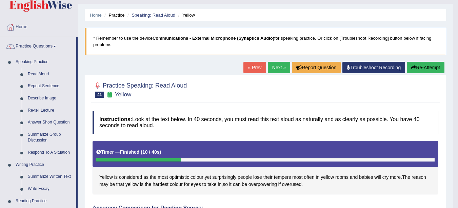
scroll to position [19, 0]
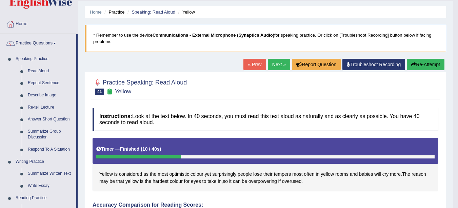
click at [42, 184] on link "Write Essay" at bounding box center [50, 186] width 51 height 12
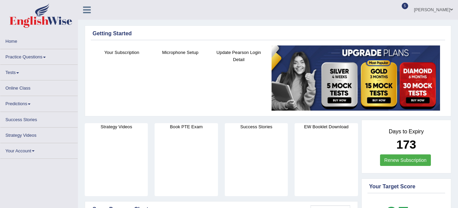
click at [45, 57] on span at bounding box center [44, 57] width 3 height 1
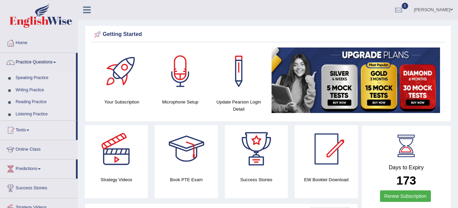
click at [47, 62] on link "Practice Questions" at bounding box center [38, 61] width 76 height 17
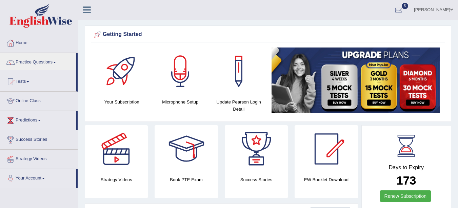
click at [48, 64] on link "Practice Questions" at bounding box center [38, 61] width 76 height 17
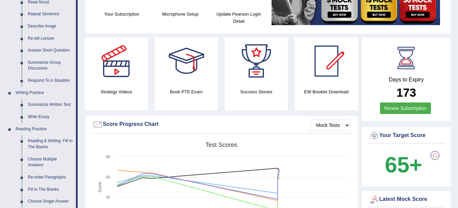
click at [51, 104] on link "Summarize Written Text" at bounding box center [50, 105] width 51 height 12
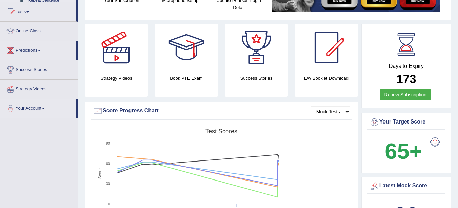
scroll to position [133, 0]
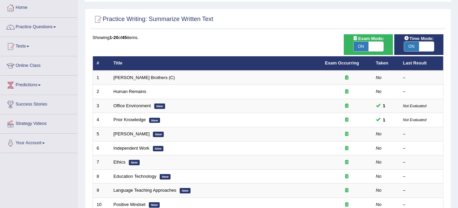
scroll to position [36, 0]
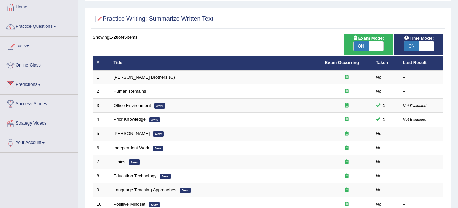
click at [132, 147] on link "Independent Work" at bounding box center [132, 147] width 36 height 5
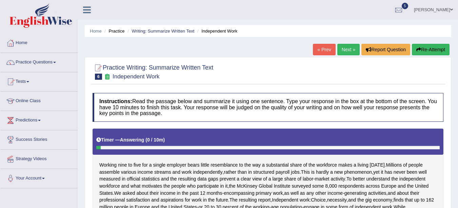
click at [324, 52] on link "« Prev" at bounding box center [324, 50] width 22 height 12
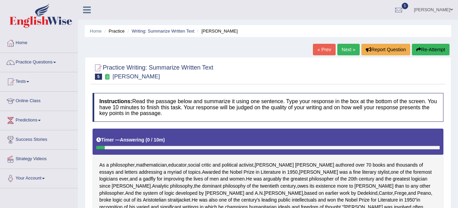
click at [348, 47] on link "Next »" at bounding box center [348, 50] width 22 height 12
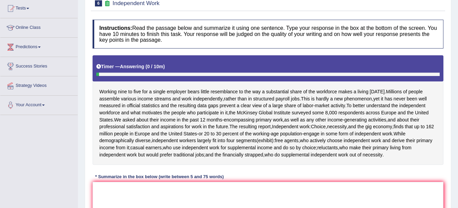
drag, startPoint x: 0, startPoint y: 0, endPoint x: 173, endPoint y: 181, distance: 250.7
click at [173, 181] on div "Instructions: Read the passage below and summarize it using one sentence. Type …" at bounding box center [268, 136] width 354 height 240
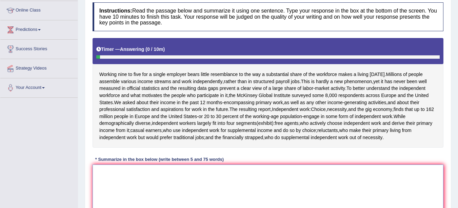
scroll to position [124, 0]
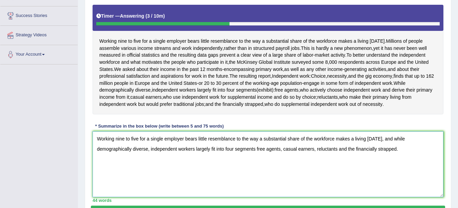
click at [389, 139] on textarea "Working nine to five for a single employer bears little resemblance to the way …" at bounding box center [268, 164] width 351 height 66
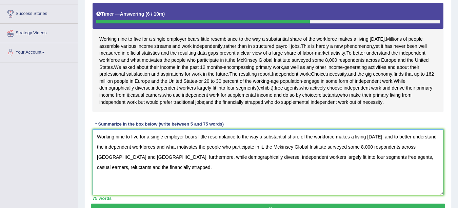
scroll to position [127, 0]
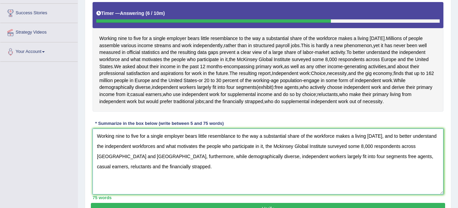
click at [155, 147] on textarea "Working nine to five for a single employer bears little resemblance to the way …" at bounding box center [268, 162] width 351 height 66
click at [131, 157] on textarea "Working nine to five for a single employer bears little resemblance to the way …" at bounding box center [268, 162] width 351 height 66
click at [343, 157] on textarea "Working nine to five for a single employer bears little resemblance to the way …" at bounding box center [268, 162] width 351 height 66
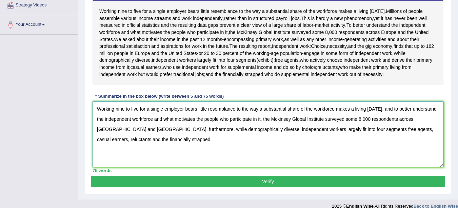
scroll to position [159, 0]
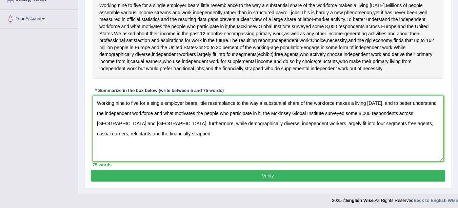
type textarea "Working nine to five for a single employer bears little resemblance to the way …"
click at [253, 174] on button "Verify" at bounding box center [268, 176] width 354 height 12
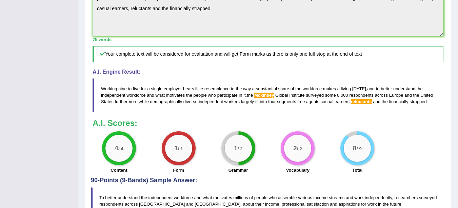
scroll to position [253, 0]
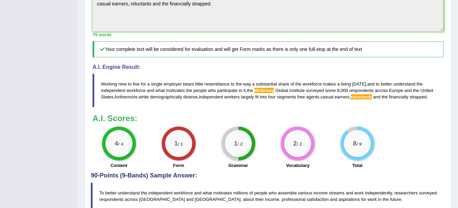
click at [366, 94] on span "reluctants" at bounding box center [361, 96] width 21 height 5
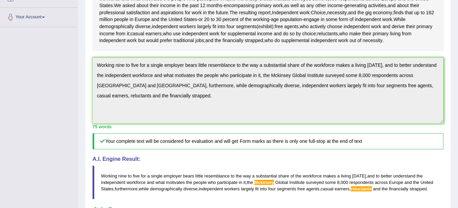
scroll to position [162, 0]
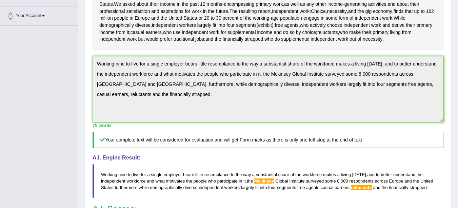
click at [269, 182] on span "Mckinsey" at bounding box center [264, 180] width 20 height 5
click at [270, 183] on span "Mckinsey" at bounding box center [264, 180] width 20 height 5
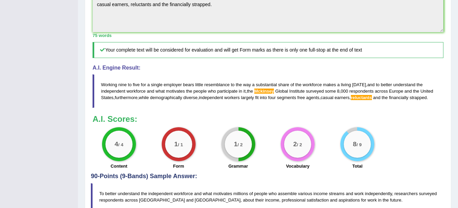
scroll to position [273, 0]
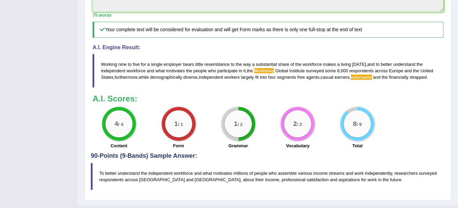
click at [369, 78] on span "reluctants" at bounding box center [361, 77] width 21 height 5
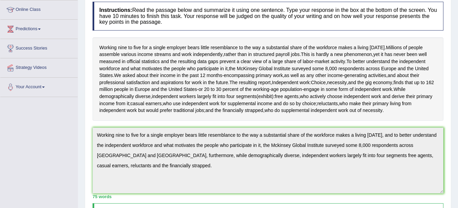
scroll to position [0, 0]
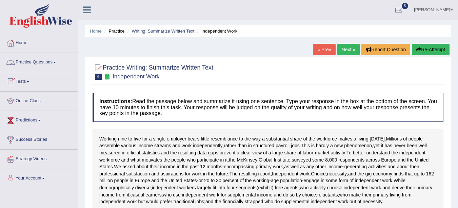
click at [47, 59] on link "Practice Questions" at bounding box center [38, 61] width 77 height 17
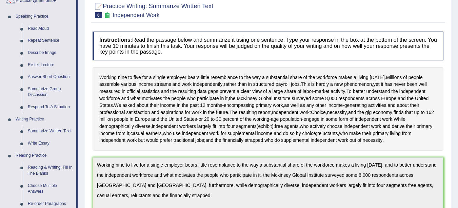
scroll to position [63, 0]
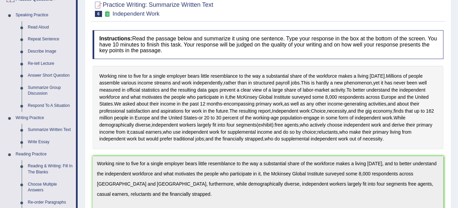
click at [38, 139] on link "Write Essay" at bounding box center [50, 142] width 51 height 12
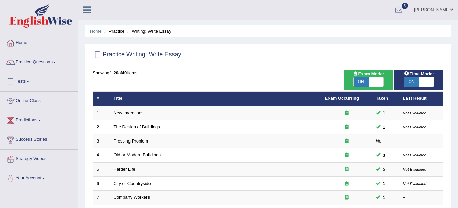
click at [142, 142] on link "Pressing Problem" at bounding box center [131, 140] width 35 height 5
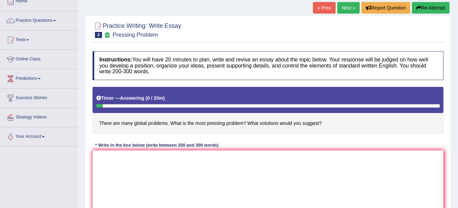
scroll to position [33, 0]
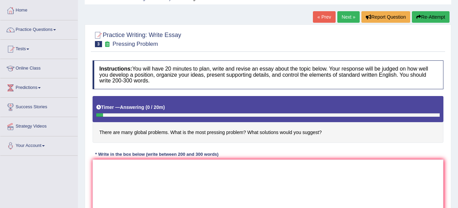
click at [316, 18] on link "« Prev" at bounding box center [324, 17] width 22 height 12
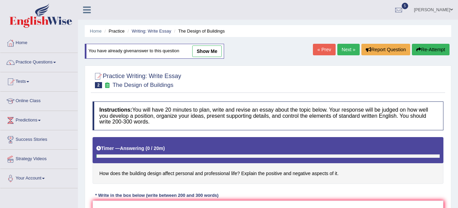
click at [341, 51] on link "Next »" at bounding box center [348, 50] width 22 height 12
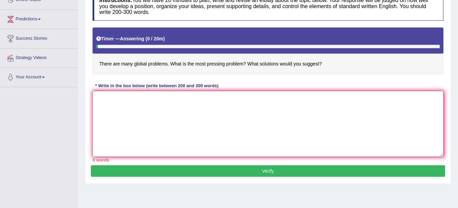
paste textarea "The increasing influence of (essay topic) on our lives has ignited numerous dis…"
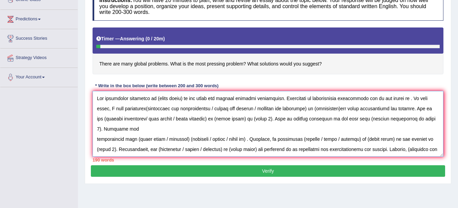
click at [182, 97] on textarea at bounding box center [268, 124] width 351 height 66
click at [411, 99] on textarea at bounding box center [268, 124] width 351 height 66
click at [303, 98] on textarea at bounding box center [268, 124] width 351 height 66
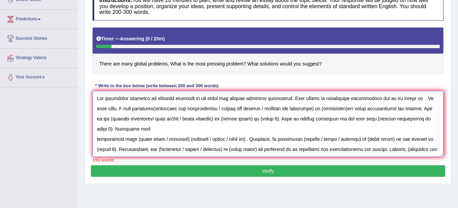
click at [412, 99] on textarea at bounding box center [268, 124] width 351 height 66
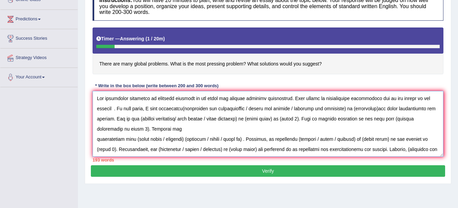
click at [114, 110] on textarea at bounding box center [268, 124] width 351 height 66
click at [147, 118] on textarea at bounding box center [268, 124] width 351 height 66
click at [293, 107] on textarea at bounding box center [268, 124] width 351 height 66
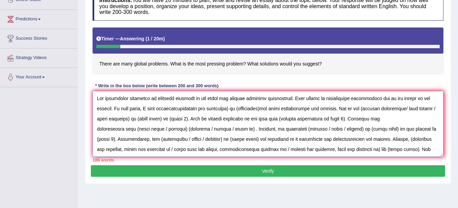
click at [171, 109] on textarea at bounding box center [268, 124] width 351 height 66
click at [179, 109] on textarea at bounding box center [268, 124] width 351 height 66
click at [230, 110] on textarea at bounding box center [268, 124] width 351 height 66
click at [231, 110] on textarea at bounding box center [268, 124] width 351 height 66
click at [262, 110] on textarea at bounding box center [268, 124] width 351 height 66
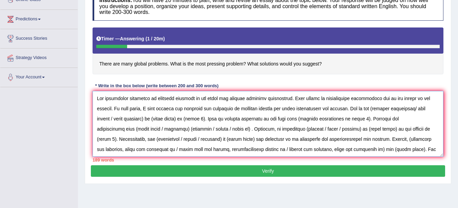
click at [344, 108] on textarea at bounding box center [268, 124] width 351 height 66
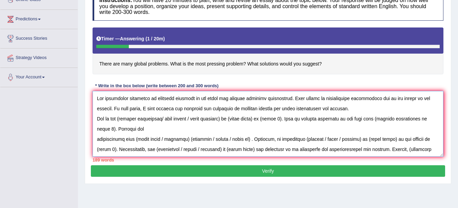
click at [196, 119] on textarea at bounding box center [268, 124] width 351 height 66
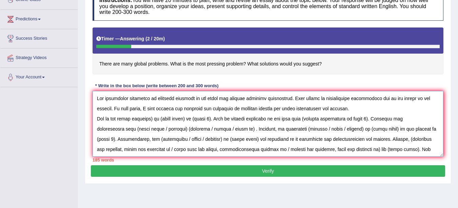
click at [155, 118] on textarea at bounding box center [268, 124] width 351 height 66
click at [187, 118] on textarea at bounding box center [268, 124] width 351 height 66
click at [182, 120] on textarea at bounding box center [268, 124] width 351 height 66
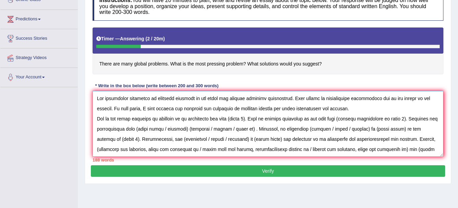
click at [252, 119] on textarea at bounding box center [268, 124] width 351 height 66
click at [320, 119] on textarea at bounding box center [268, 124] width 351 height 66
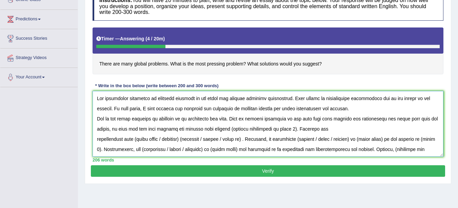
click at [292, 131] on textarea at bounding box center [268, 124] width 351 height 66
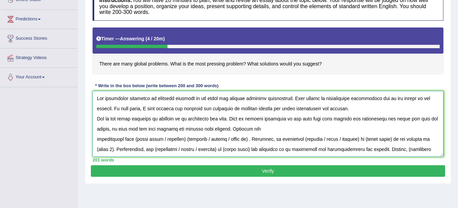
click at [97, 138] on textarea at bounding box center [268, 124] width 351 height 66
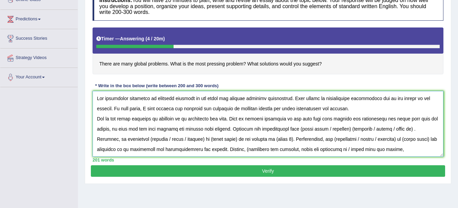
click at [395, 130] on textarea at bounding box center [268, 124] width 351 height 66
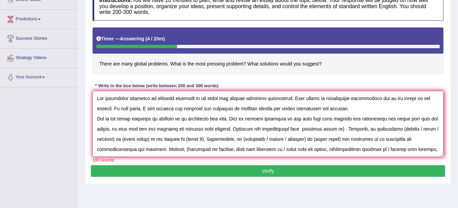
click at [339, 129] on textarea at bounding box center [268, 124] width 351 height 66
click at [159, 118] on textarea at bounding box center [268, 124] width 351 height 66
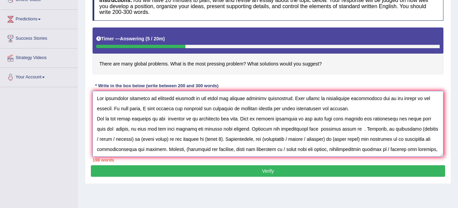
click at [346, 129] on textarea at bounding box center [268, 124] width 351 height 66
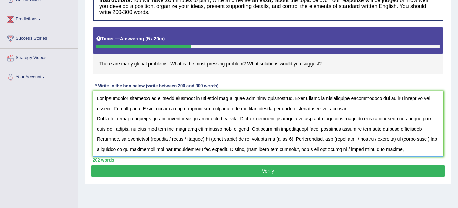
click at [406, 128] on textarea at bounding box center [268, 124] width 351 height 66
click at [406, 130] on textarea at bounding box center [268, 124] width 351 height 66
click at [161, 139] on textarea at bounding box center [268, 124] width 351 height 66
click at [177, 139] on textarea at bounding box center [268, 124] width 351 height 66
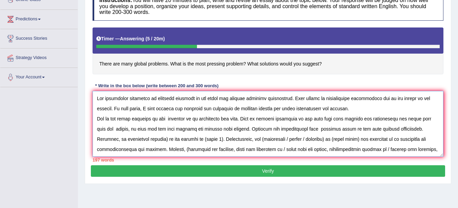
click at [144, 139] on textarea at bounding box center [268, 124] width 351 height 66
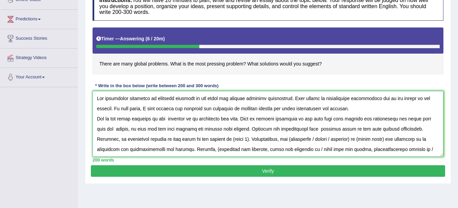
click at [216, 138] on textarea at bounding box center [268, 124] width 351 height 66
click at [383, 139] on textarea at bounding box center [268, 124] width 351 height 66
click at [356, 138] on textarea at bounding box center [268, 124] width 351 height 66
click at [390, 141] on textarea at bounding box center [268, 124] width 351 height 66
click at [389, 139] on textarea at bounding box center [268, 124] width 351 height 66
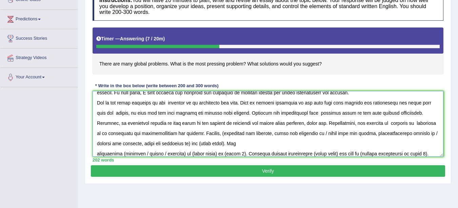
scroll to position [32, 0]
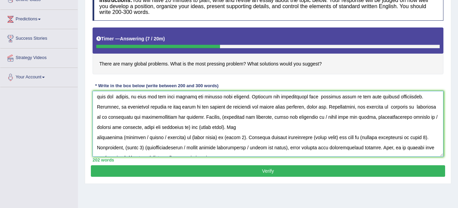
click at [138, 116] on textarea at bounding box center [268, 124] width 351 height 66
click at [189, 117] on textarea at bounding box center [268, 124] width 351 height 66
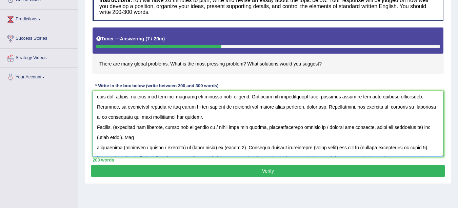
scroll to position [42, 0]
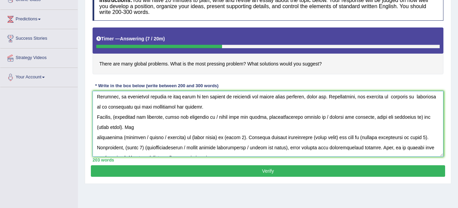
click at [120, 116] on textarea at bounding box center [268, 124] width 351 height 66
click at [219, 118] on textarea at bounding box center [268, 124] width 351 height 66
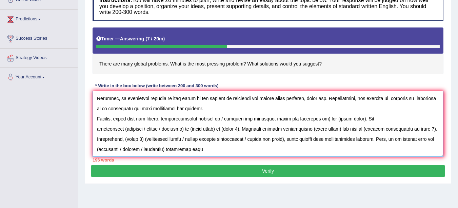
click at [224, 119] on textarea at bounding box center [268, 124] width 351 height 66
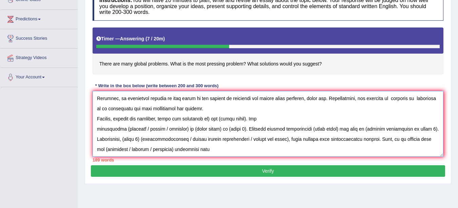
click at [211, 118] on textarea at bounding box center [268, 124] width 351 height 66
click at [245, 120] on textarea at bounding box center [268, 124] width 351 height 66
click at [246, 117] on textarea at bounding box center [268, 124] width 351 height 66
click at [96, 129] on textarea at bounding box center [268, 124] width 351 height 66
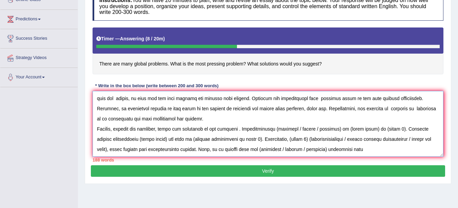
scroll to position [31, 0]
click at [315, 129] on textarea at bounding box center [268, 124] width 351 height 66
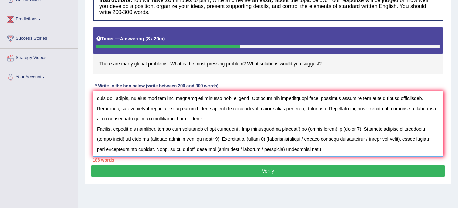
click at [292, 129] on textarea at bounding box center [268, 124] width 351 height 66
click at [324, 129] on textarea at bounding box center [268, 124] width 351 height 66
click at [337, 130] on textarea at bounding box center [268, 124] width 351 height 66
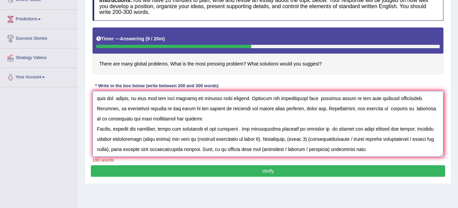
click at [167, 136] on textarea at bounding box center [268, 124] width 351 height 66
click at [249, 139] on textarea at bounding box center [268, 124] width 351 height 66
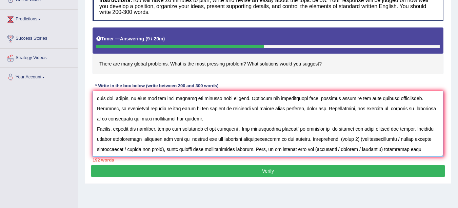
click at [131, 149] on textarea at bounding box center [268, 124] width 351 height 66
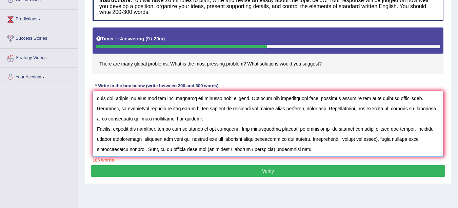
click at [119, 151] on textarea at bounding box center [268, 124] width 351 height 66
click at [337, 141] on textarea at bounding box center [268, 124] width 351 height 66
click at [117, 149] on textarea at bounding box center [268, 124] width 351 height 66
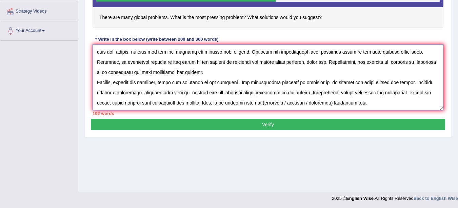
scroll to position [148, 0]
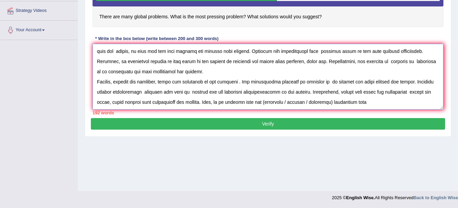
click at [312, 102] on textarea at bounding box center [268, 77] width 351 height 66
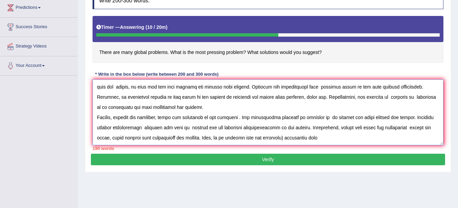
scroll to position [104, 0]
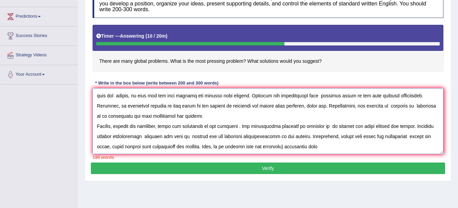
click at [328, 149] on textarea at bounding box center [268, 121] width 351 height 66
paste textarea "associated with(essaytopic) must be addressed. To conclude, (essay topic) offer…"
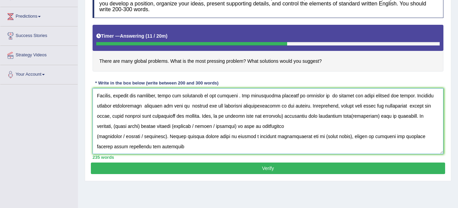
scroll to position [61, 0]
click at [286, 116] on textarea at bounding box center [268, 121] width 351 height 66
click at [421, 117] on textarea at bounding box center [268, 121] width 351 height 66
click at [144, 136] on textarea at bounding box center [268, 121] width 351 height 66
click at [117, 136] on textarea at bounding box center [268, 121] width 351 height 66
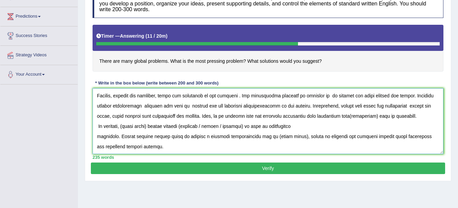
click at [225, 125] on textarea at bounding box center [268, 121] width 351 height 66
click at [207, 125] on textarea at bounding box center [268, 121] width 351 height 66
click at [96, 135] on textarea at bounding box center [268, 121] width 351 height 66
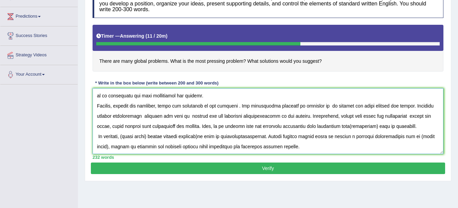
scroll to position [51, 0]
click at [377, 127] on textarea at bounding box center [268, 121] width 351 height 66
click at [205, 137] on textarea at bounding box center [268, 121] width 351 height 66
click at [154, 137] on textarea at bounding box center [268, 121] width 351 height 66
click at [129, 148] on textarea at bounding box center [268, 121] width 351 height 66
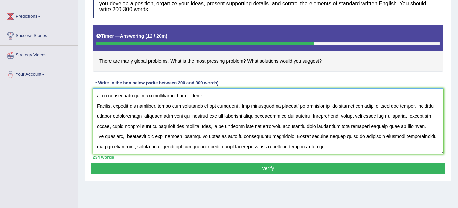
click at [129, 148] on textarea at bounding box center [268, 121] width 351 height 66
click at [121, 147] on textarea at bounding box center [268, 121] width 351 height 66
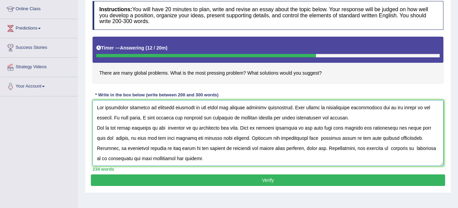
scroll to position [96, 0]
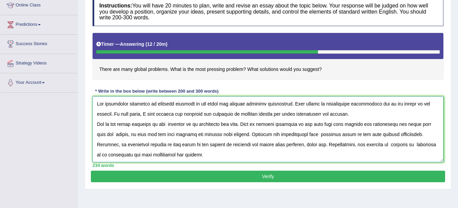
click at [194, 105] on textarea at bounding box center [268, 129] width 351 height 66
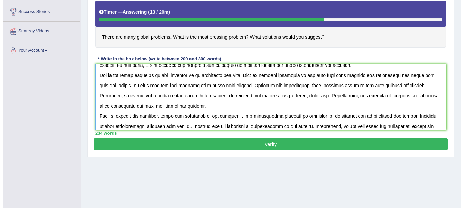
scroll to position [18, 0]
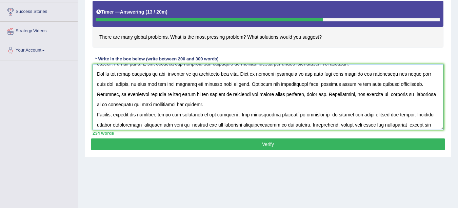
type textarea "The increasing influence of pressing problem on our lives has ignited numerous …"
click at [353, 145] on button "Verify" at bounding box center [268, 144] width 354 height 12
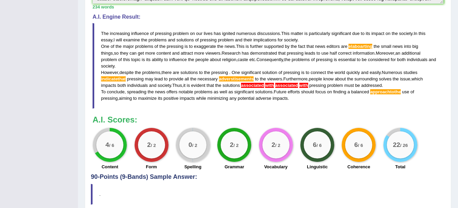
scroll to position [205, 0]
